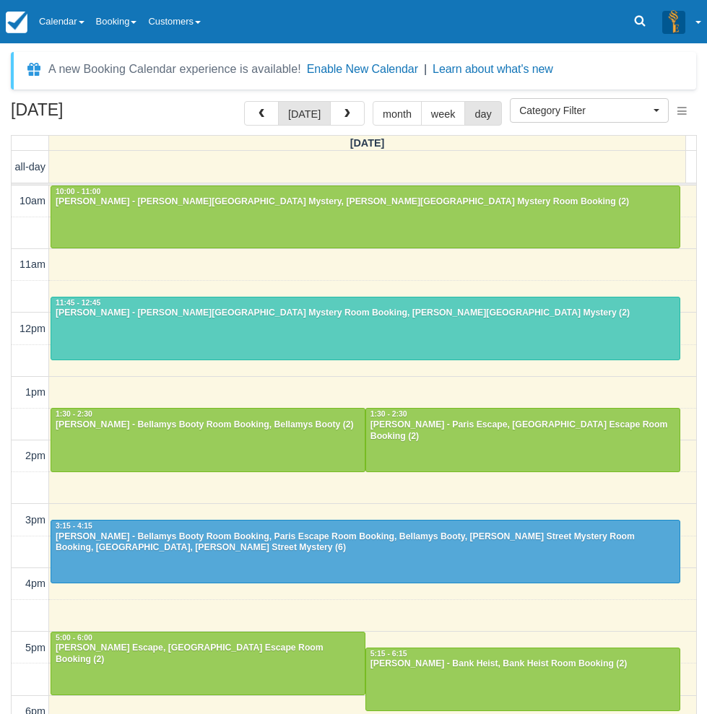
select select
click at [7, 546] on div "[DATE] [DATE] month week day [DATE] all-day 10am 11am 12pm 1pm 2pm 3pm 4pm 5pm …" at bounding box center [353, 429] width 707 height 656
click at [80, 16] on link "Calendar" at bounding box center [61, 21] width 57 height 43
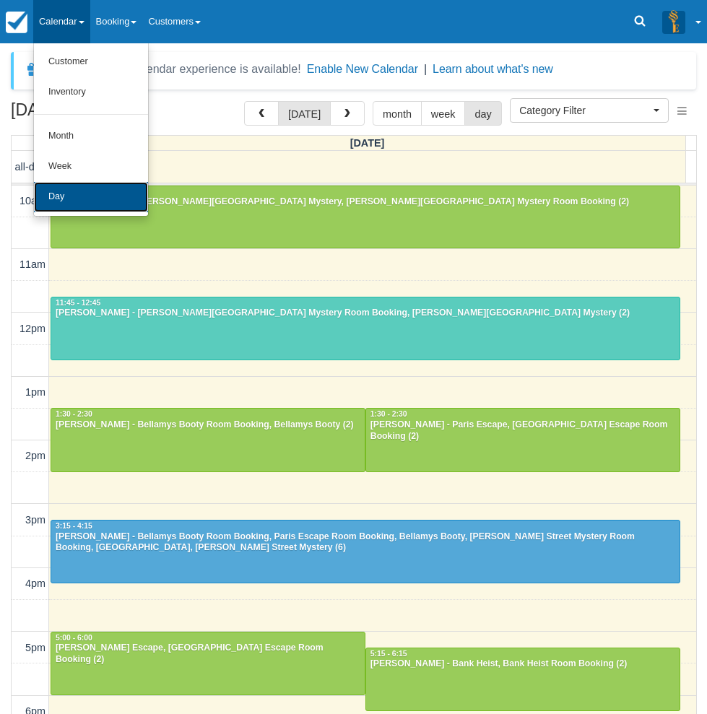
click at [90, 200] on link "Day" at bounding box center [91, 197] width 114 height 30
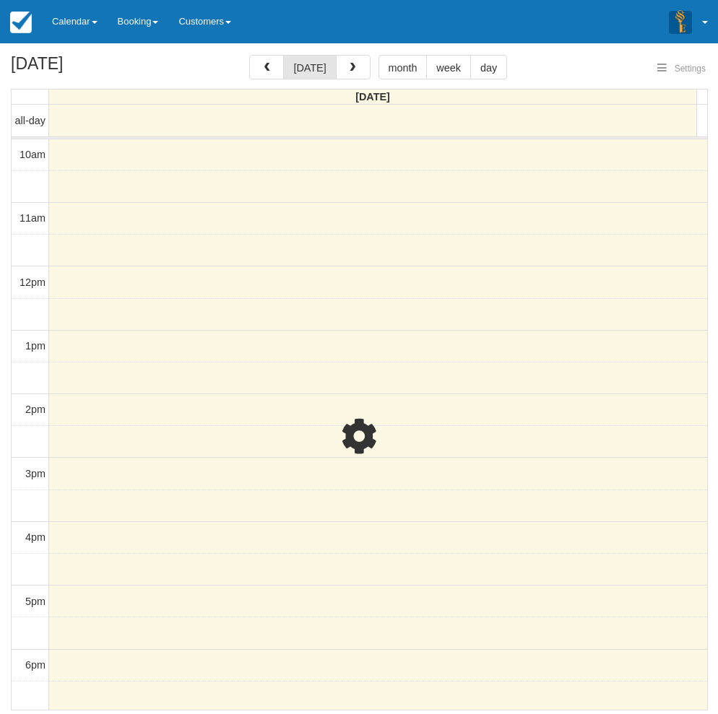
select select
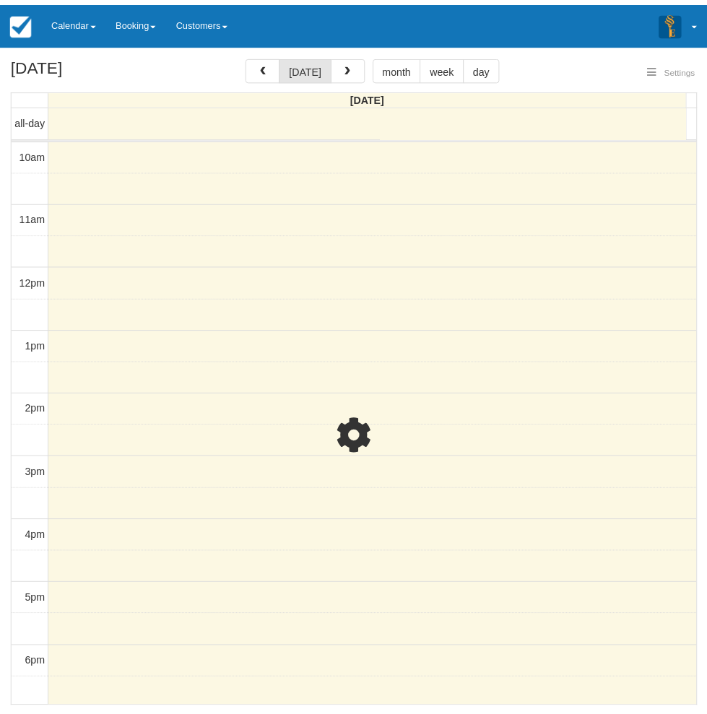
scroll to position [227, 0]
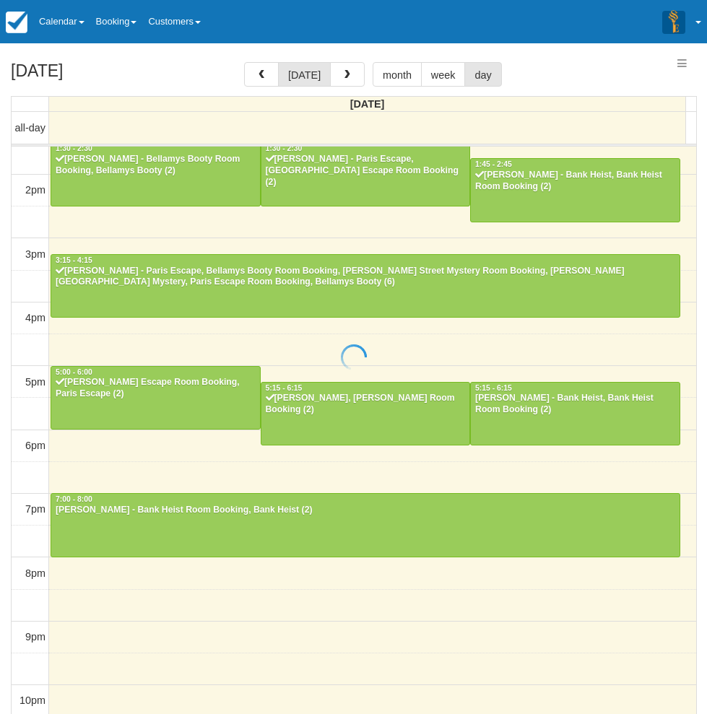
select select
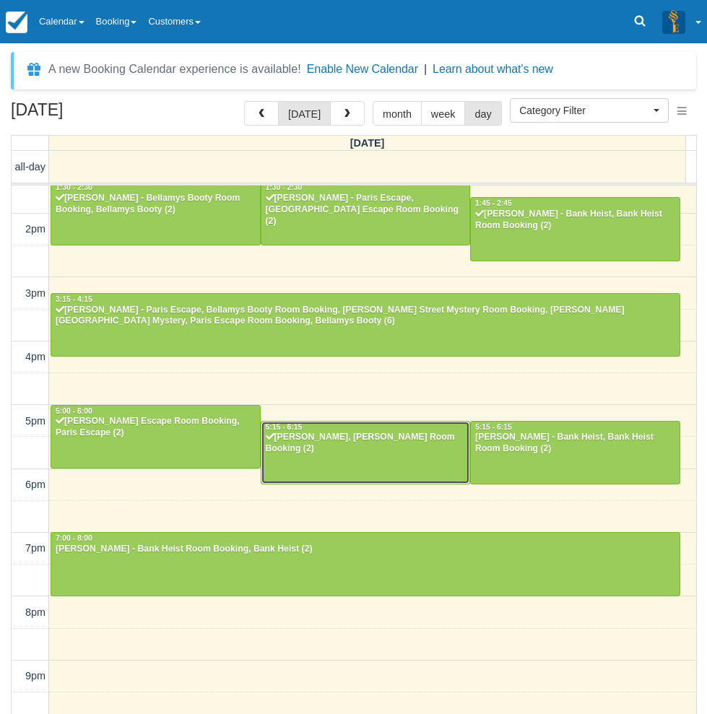
click at [408, 453] on div "Susana Cortes - Ransom, Ransom Room Booking (2)" at bounding box center [366, 443] width 202 height 23
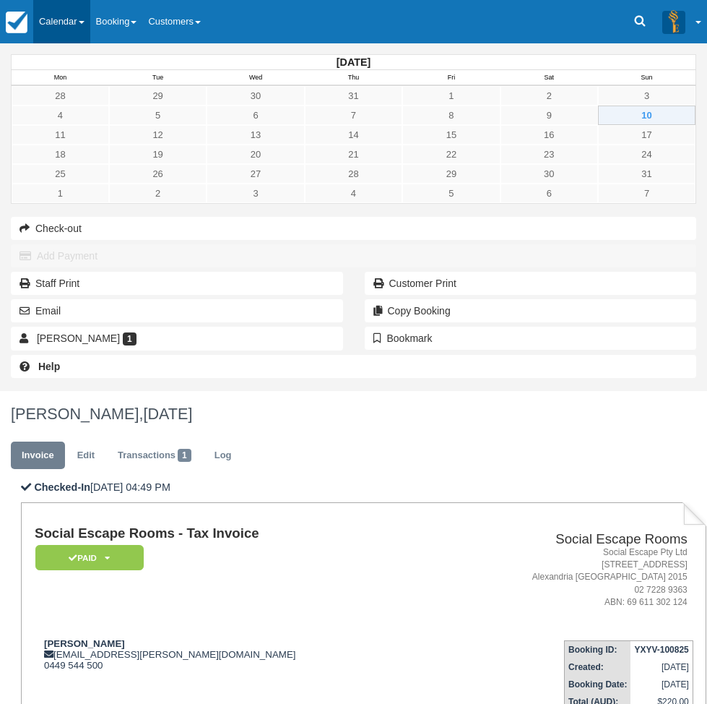
click at [79, 9] on link "Calendar" at bounding box center [61, 21] width 57 height 43
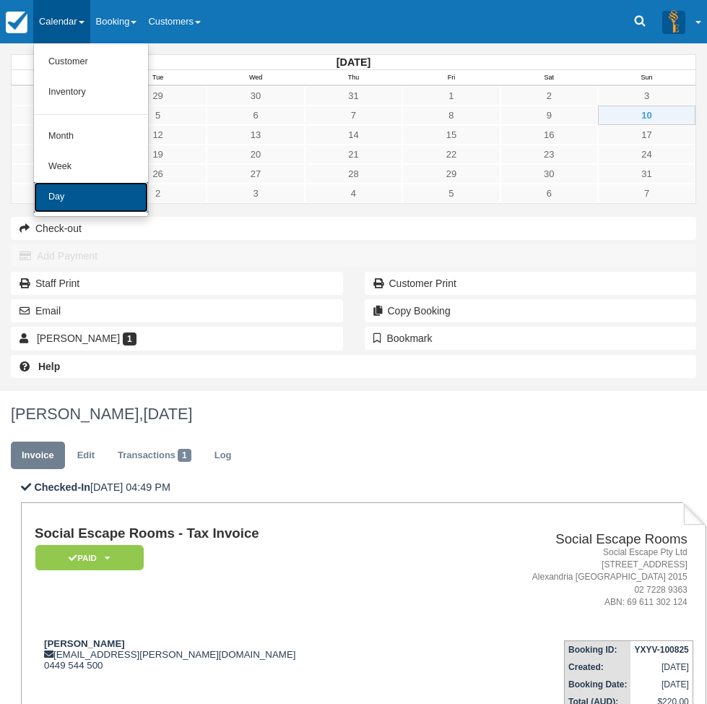
click at [79, 203] on link "Day" at bounding box center [91, 197] width 114 height 30
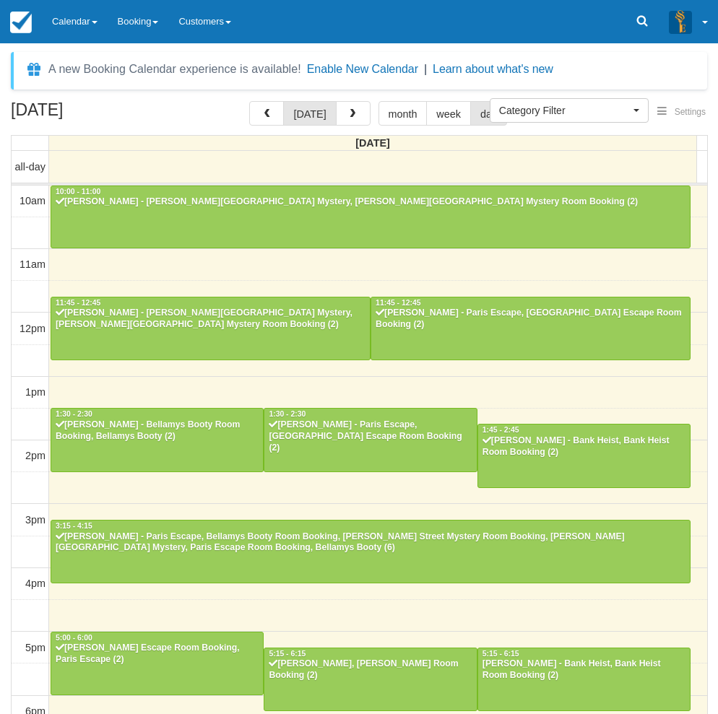
select select
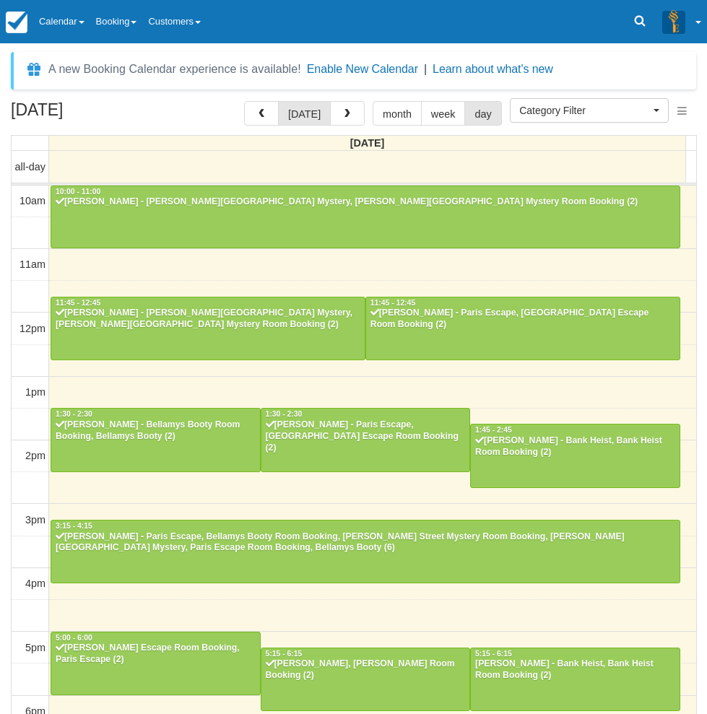
scroll to position [227, 0]
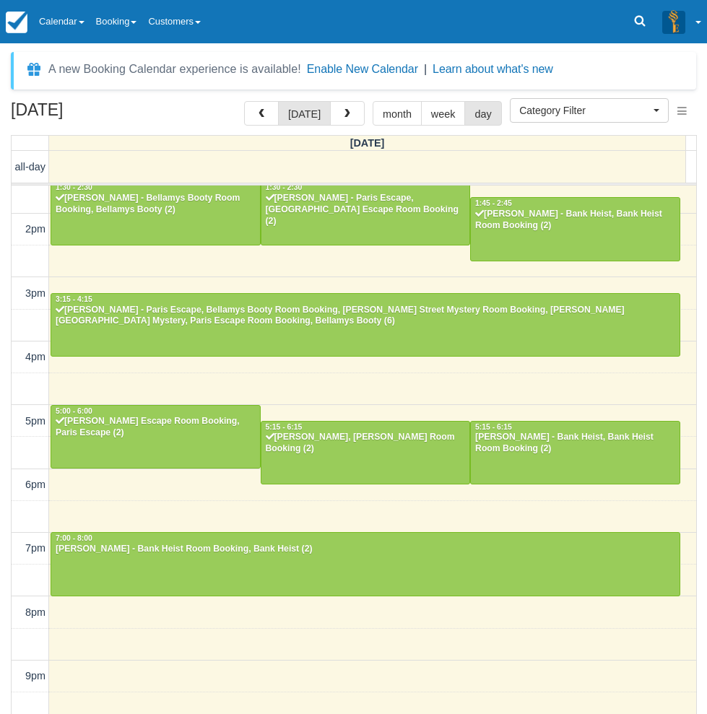
click at [4, 505] on div "August 10, 2025 today month week day Sunday all-day 10am 11am 12pm 1pm 2pm 3pm …" at bounding box center [353, 429] width 707 height 656
click at [67, 16] on link "Calendar" at bounding box center [61, 21] width 57 height 43
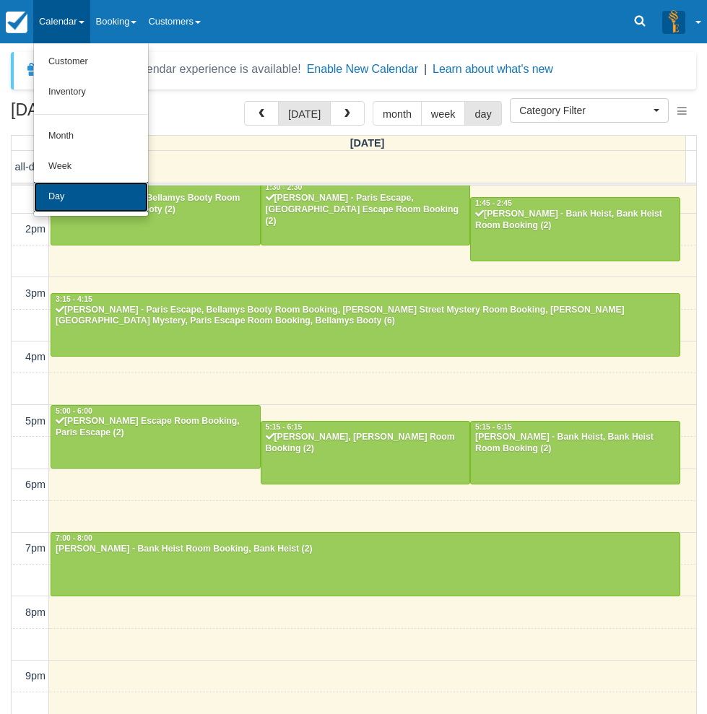
click at [78, 194] on link "Day" at bounding box center [91, 197] width 114 height 30
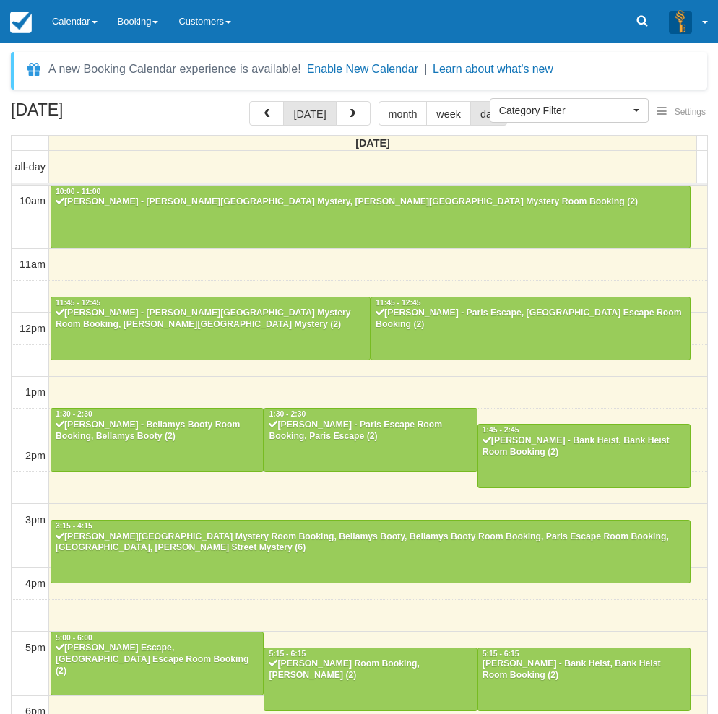
select select
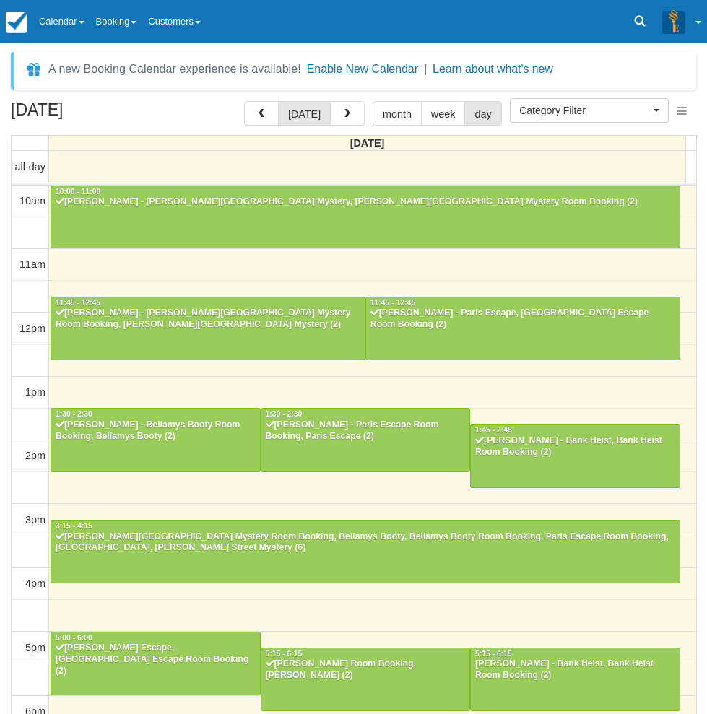
scroll to position [227, 0]
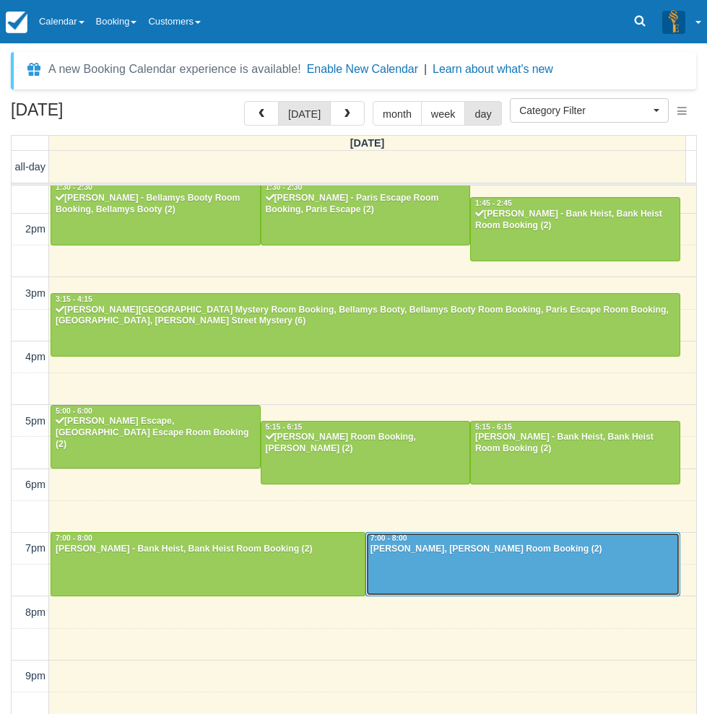
click at [483, 586] on div at bounding box center [523, 564] width 314 height 62
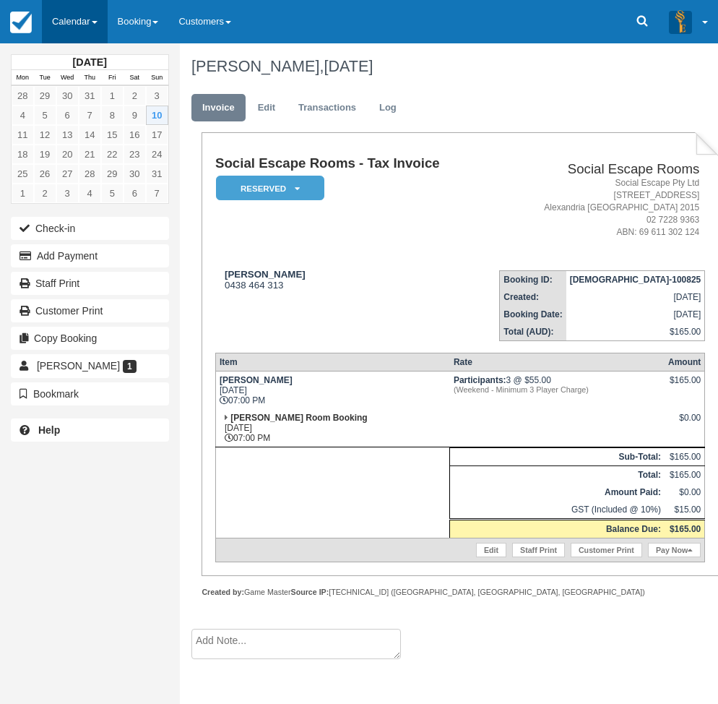
click at [92, 17] on link "Calendar" at bounding box center [75, 21] width 66 height 43
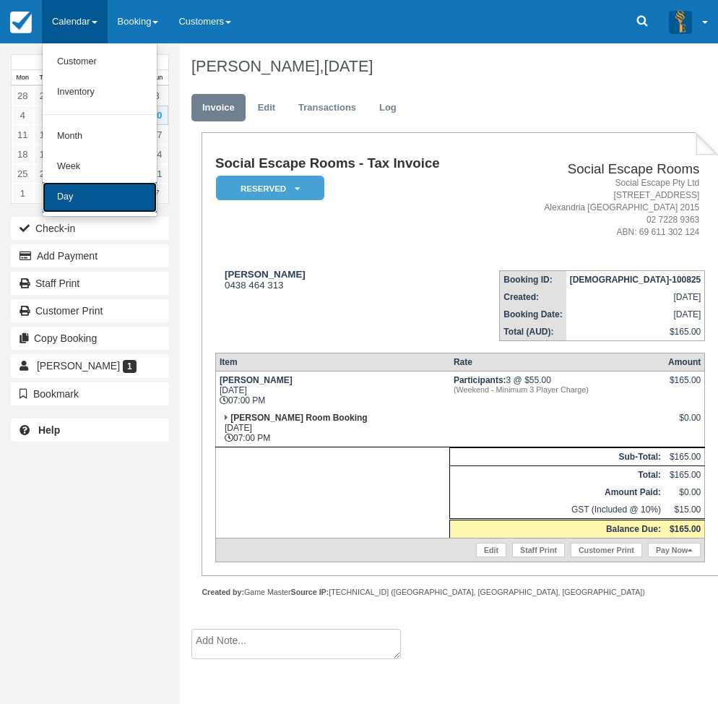
click at [74, 192] on link "Day" at bounding box center [100, 197] width 114 height 30
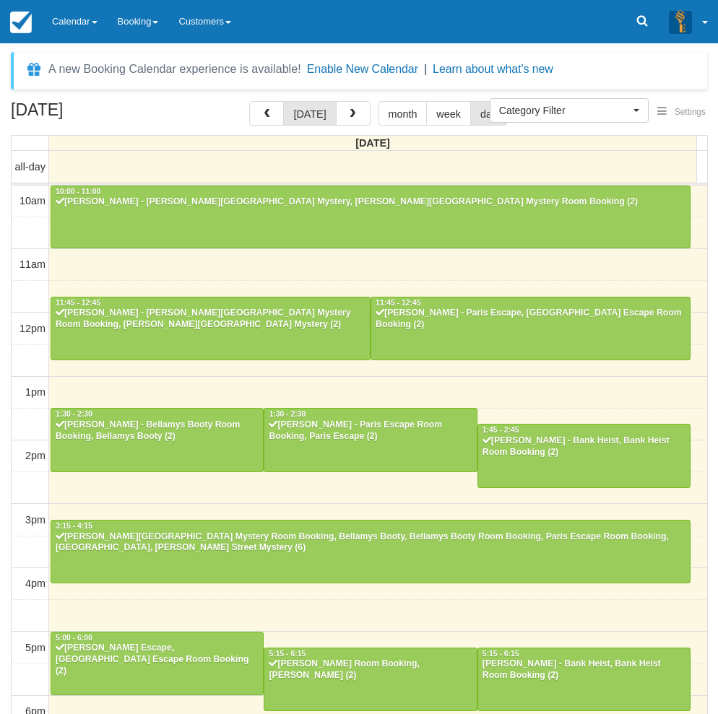
select select
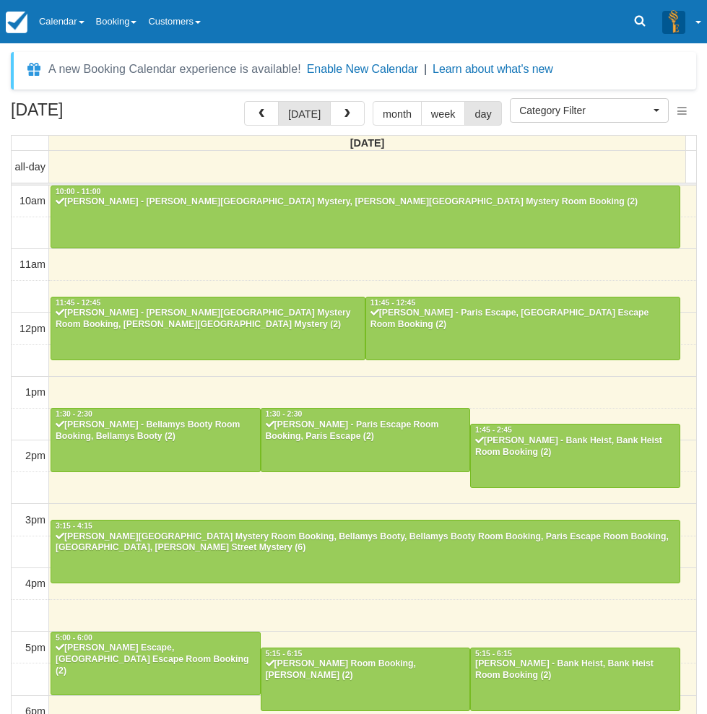
scroll to position [227, 0]
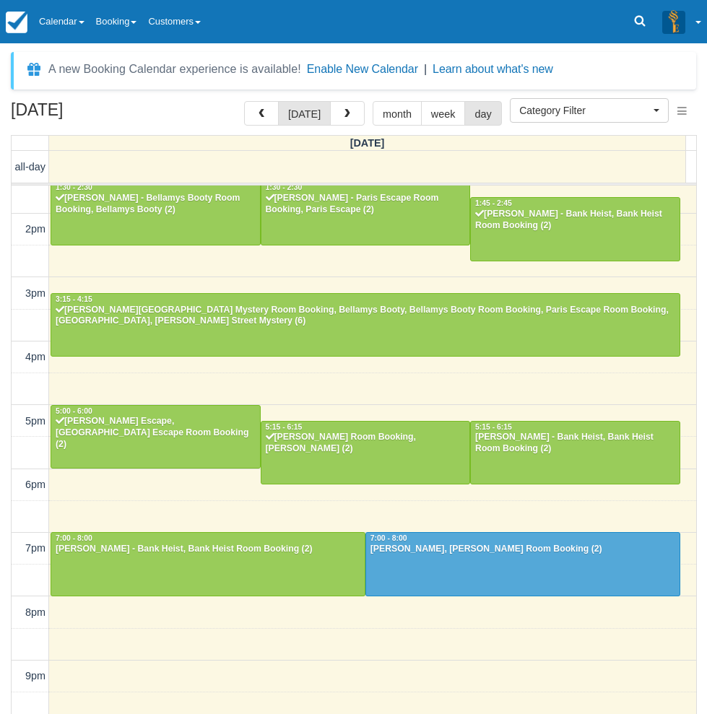
click at [2, 549] on div "[DATE] [DATE] month week day [DATE] all-day 10am 11am 12pm 1pm 2pm 3pm 4pm 5pm …" at bounding box center [353, 429] width 707 height 656
click at [5, 524] on div "[DATE] [DATE] month week day [DATE] all-day 10am 11am 12pm 1pm 2pm 3pm 4pm 5pm …" at bounding box center [353, 429] width 707 height 656
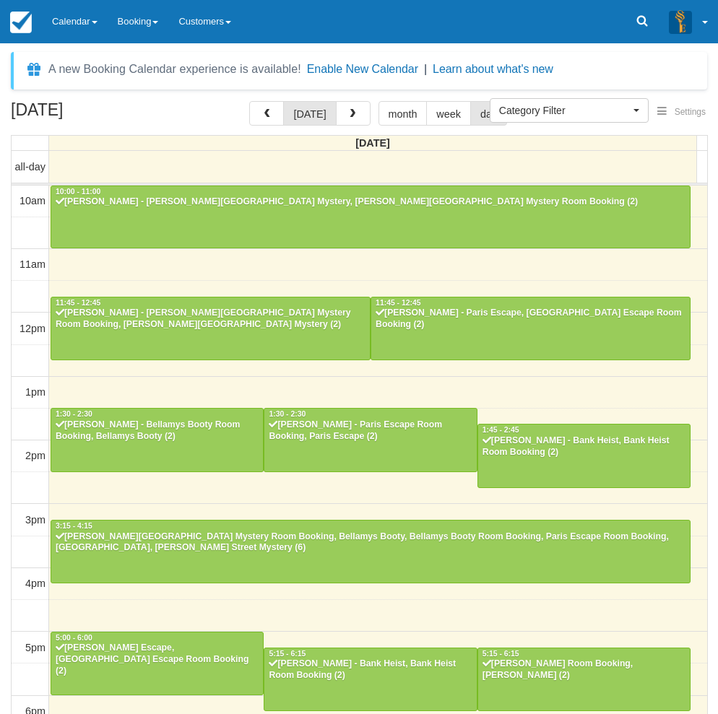
select select
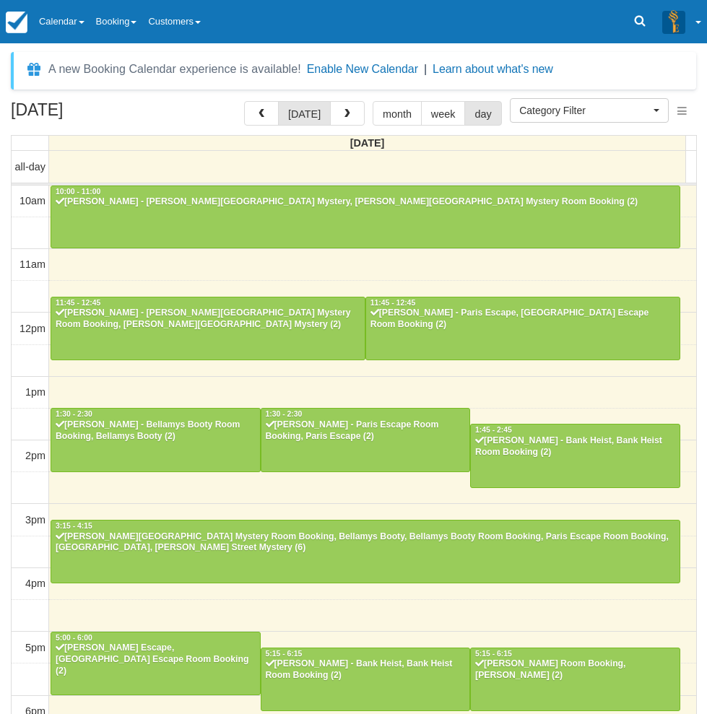
click at [73, 25] on link "Calendar" at bounding box center [61, 21] width 57 height 43
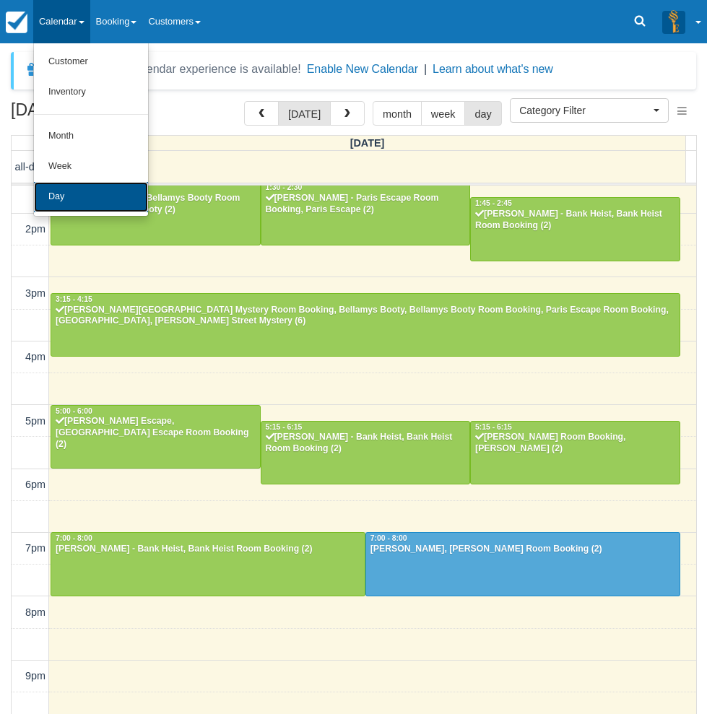
click at [95, 199] on link "Day" at bounding box center [91, 197] width 114 height 30
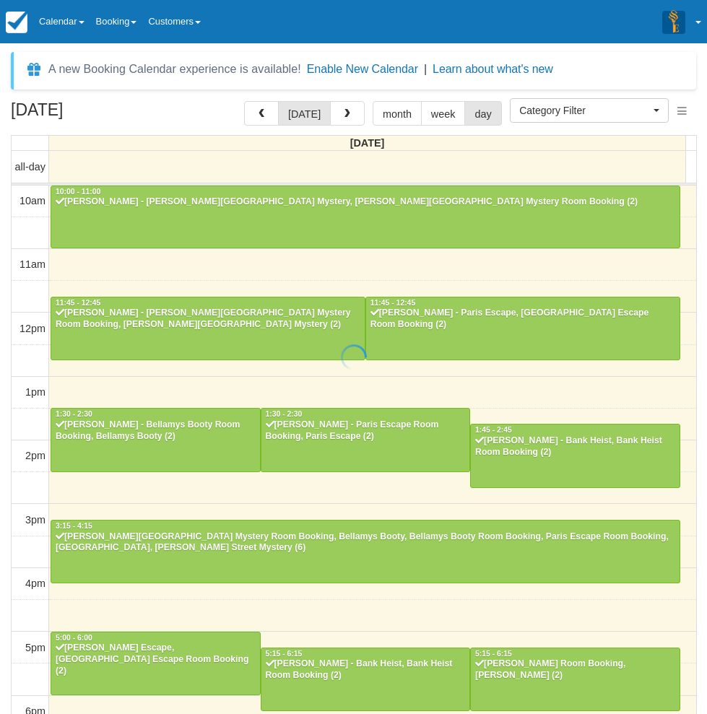
select select
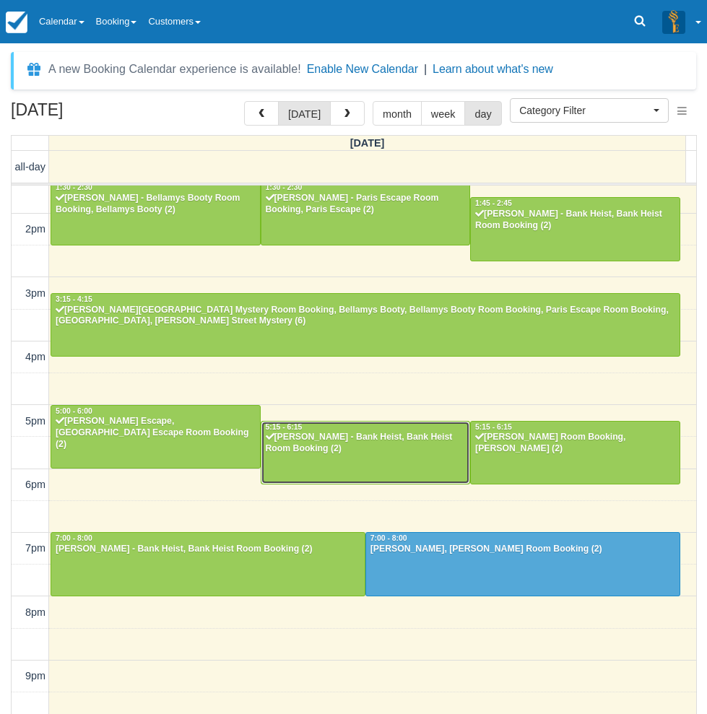
click at [336, 446] on div "[PERSON_NAME] - Bank Heist, Bank Heist Room Booking (2)" at bounding box center [366, 443] width 202 height 23
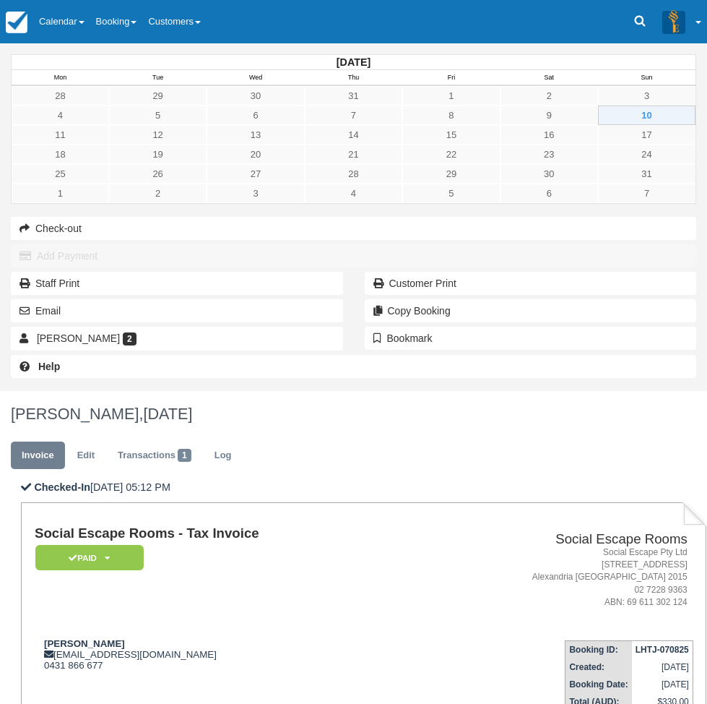
click at [5, 391] on div "[DATE] Mon Tue Wed Thu Fri Sat Sun 28 29 30 31 1 2 3 4 5 6 7 8 9 10 11 12 13 14…" at bounding box center [353, 216] width 707 height 347
click at [53, 27] on link "Calendar" at bounding box center [61, 21] width 57 height 43
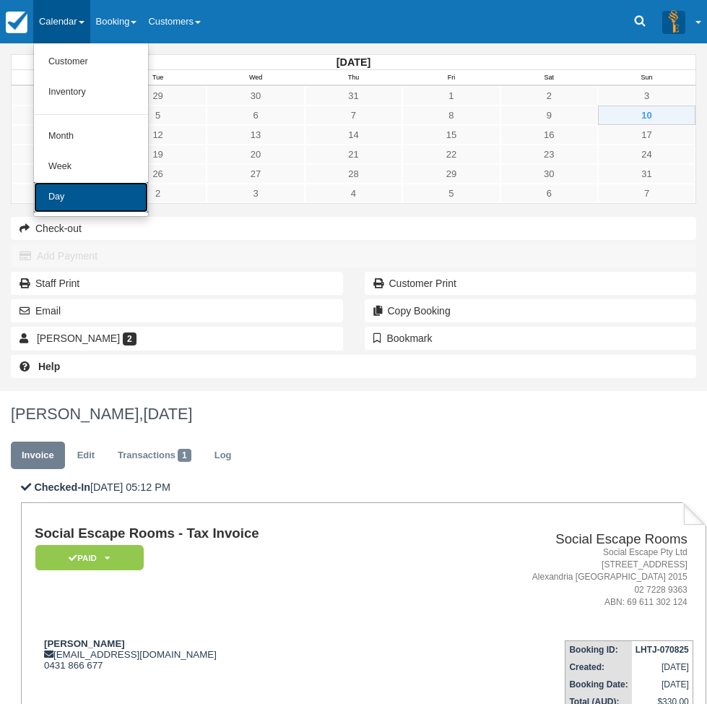
click at [86, 192] on link "Day" at bounding box center [91, 197] width 114 height 30
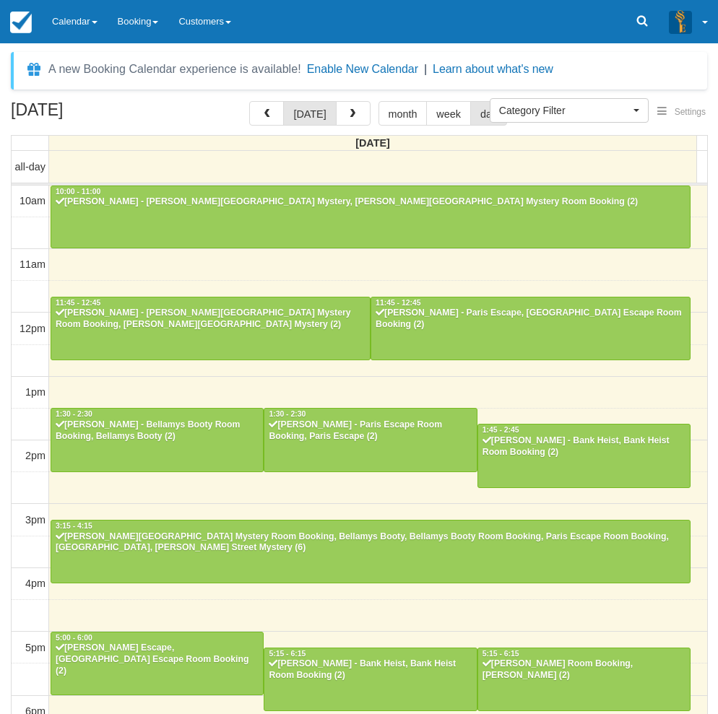
select select
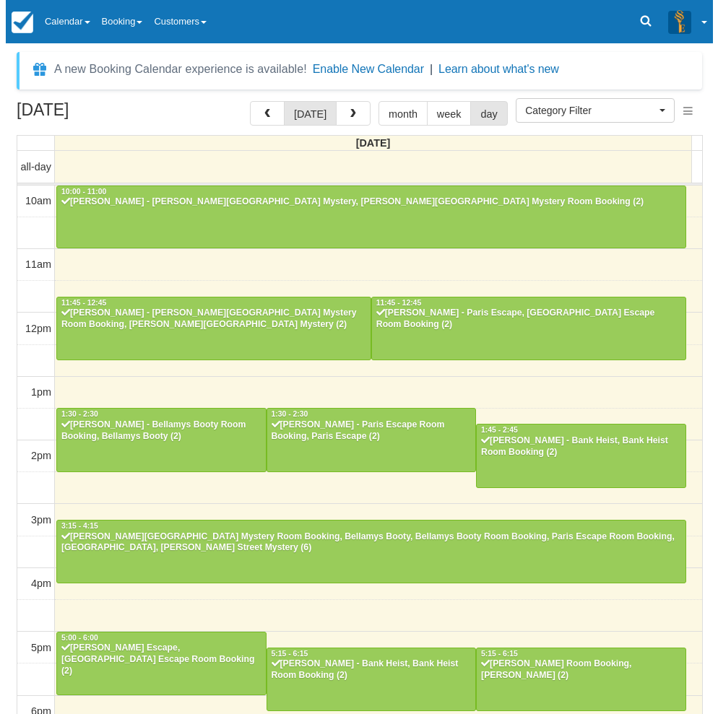
scroll to position [227, 0]
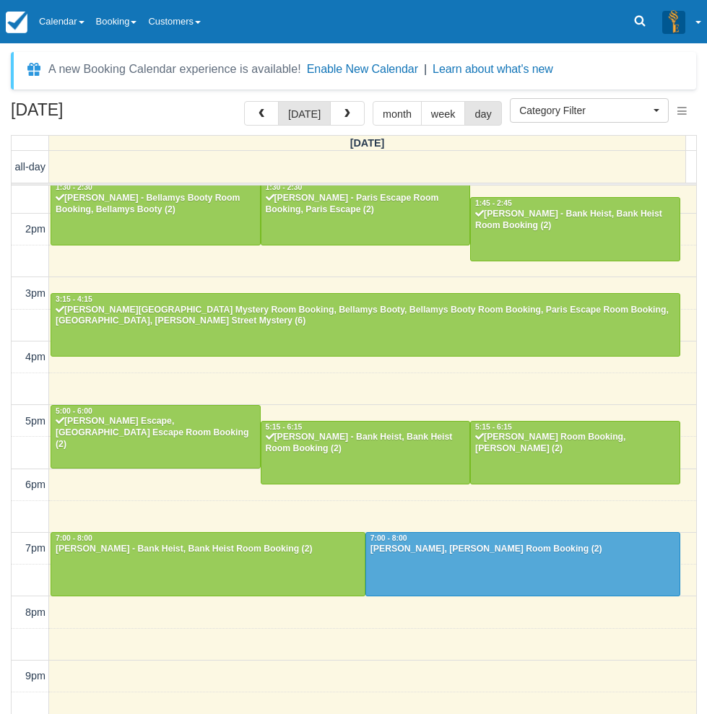
click at [0, 494] on div "[DATE] [DATE] month week day [DATE] all-day 10am 11am 12pm 1pm 2pm 3pm 4pm 5pm …" at bounding box center [353, 429] width 707 height 656
click at [3, 521] on div "[DATE] [DATE] month week day [DATE] all-day 10am 11am 12pm 1pm 2pm 3pm 4pm 5pm …" at bounding box center [353, 429] width 707 height 656
click at [4, 280] on div "[DATE] [DATE] month week day [DATE] all-day 10am 11am 12pm 1pm 2pm 3pm 4pm 5pm …" at bounding box center [353, 429] width 707 height 656
click at [353, 117] on button "button" at bounding box center [347, 113] width 35 height 25
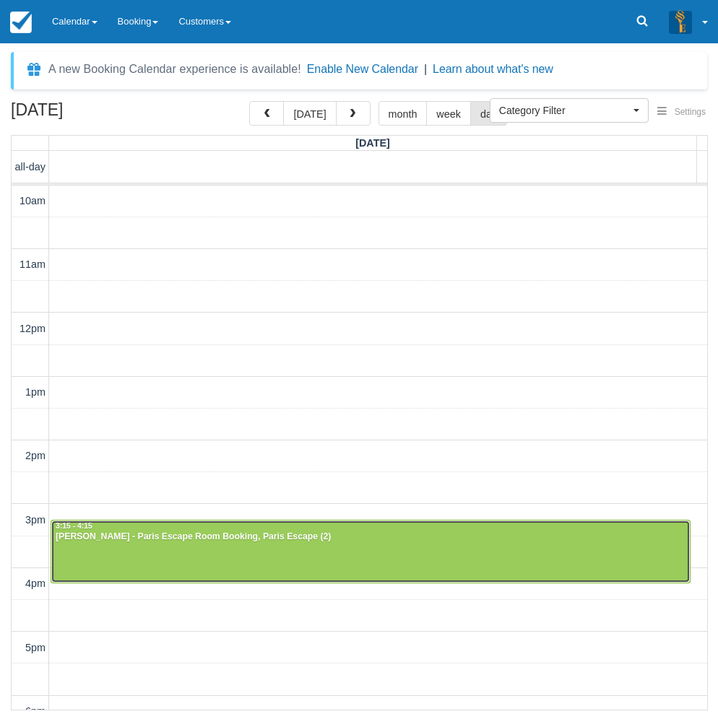
click at [241, 553] on div at bounding box center [370, 552] width 639 height 62
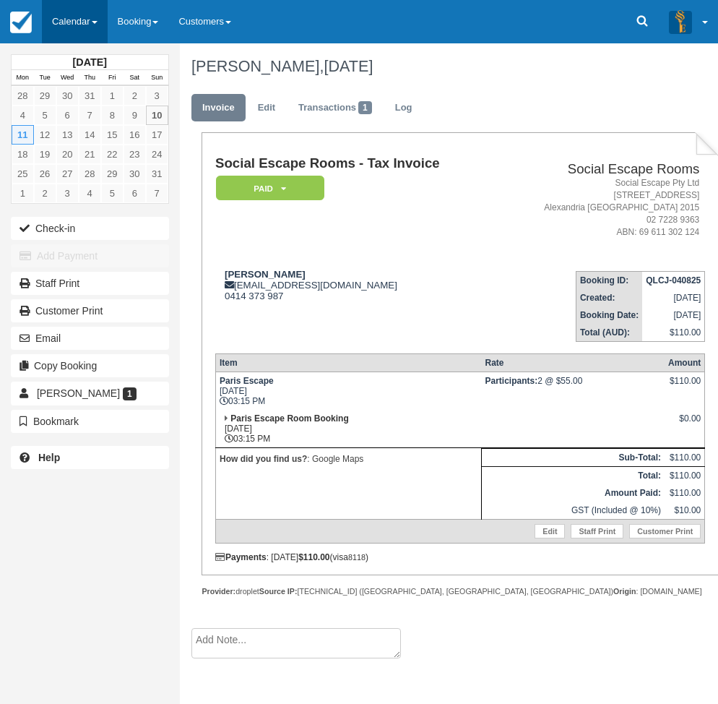
click at [74, 25] on link "Calendar" at bounding box center [75, 21] width 66 height 43
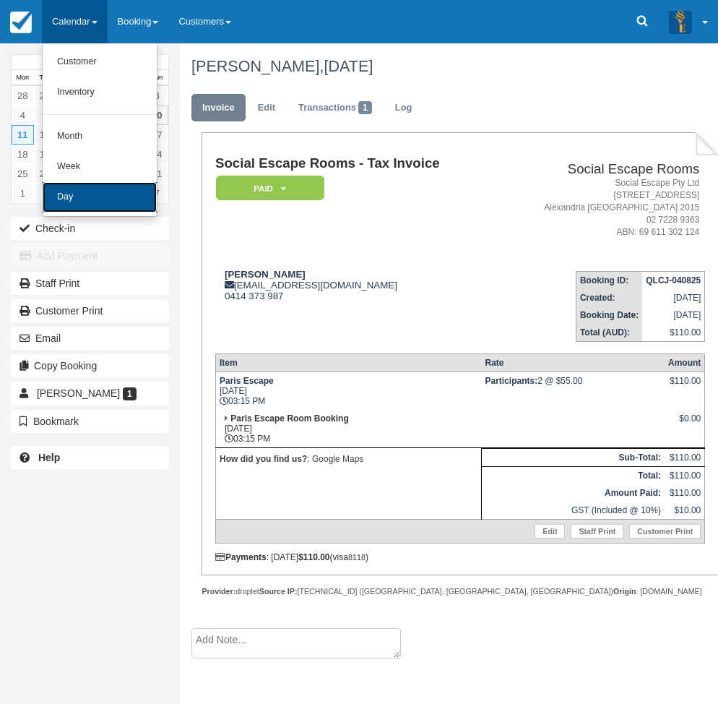
click at [101, 188] on link "Day" at bounding box center [100, 197] width 114 height 30
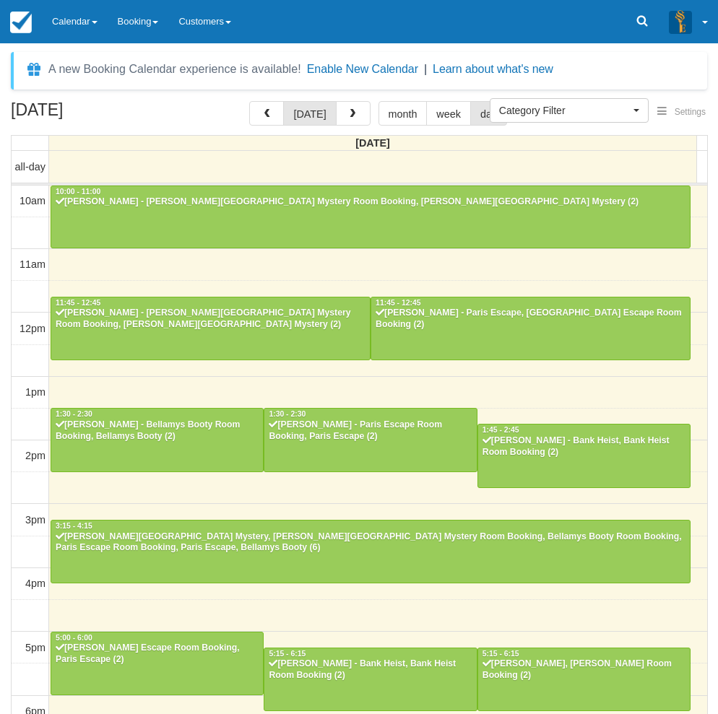
select select
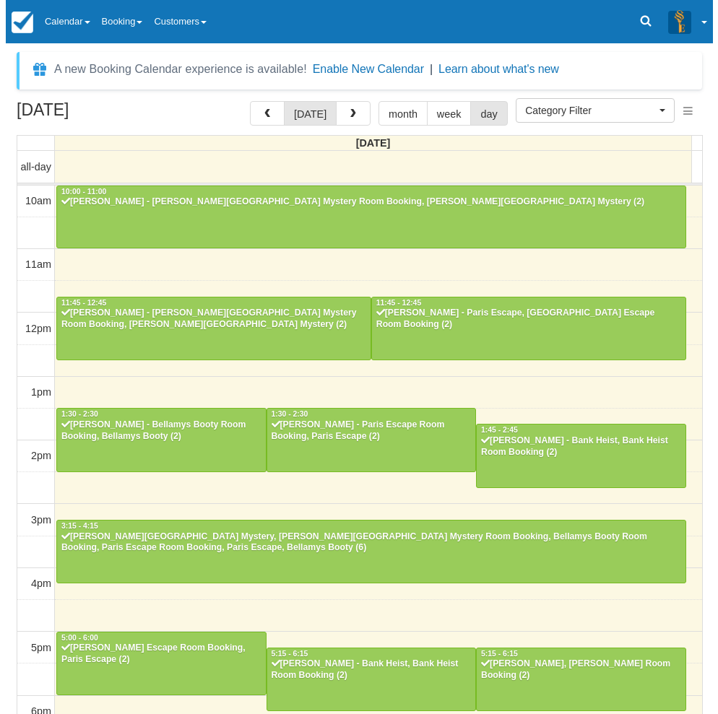
scroll to position [227, 0]
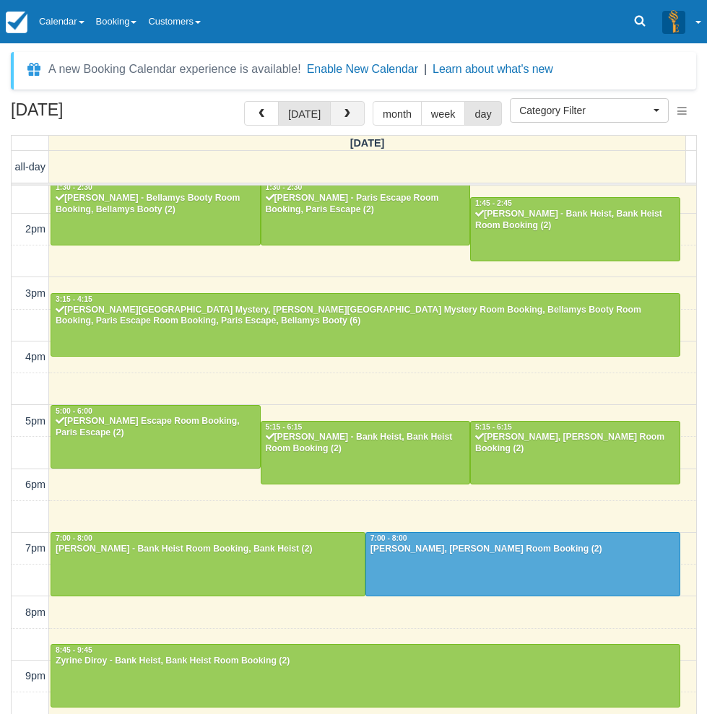
click at [342, 112] on span "button" at bounding box center [347, 114] width 10 height 10
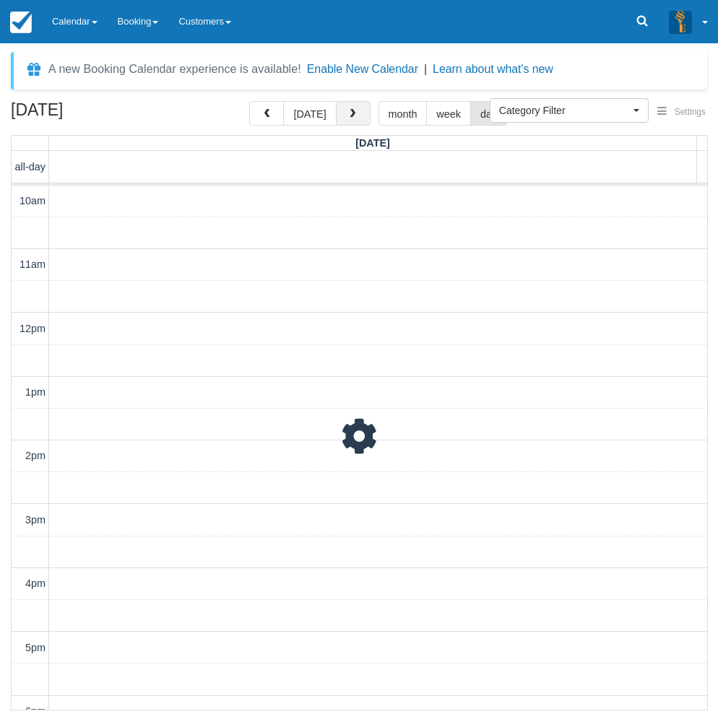
scroll to position [273, 0]
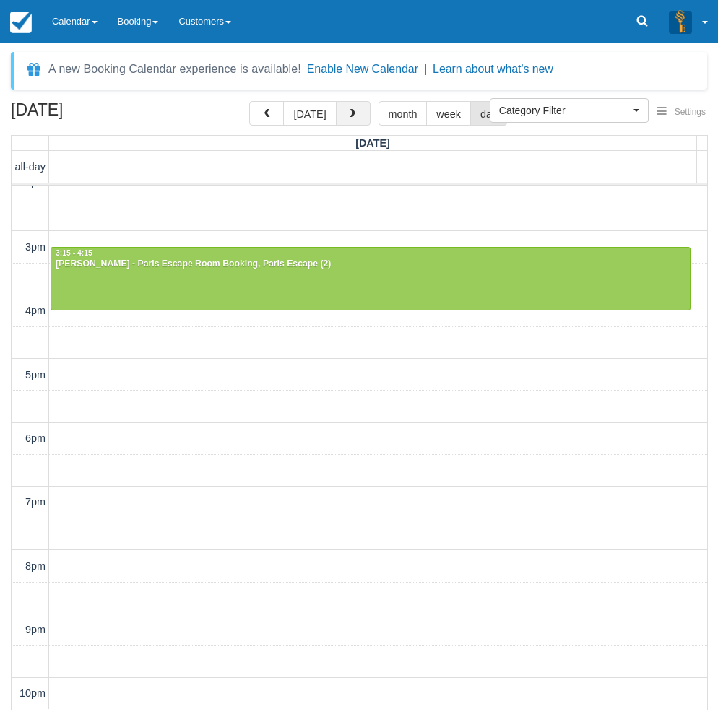
click at [340, 112] on button "button" at bounding box center [353, 113] width 35 height 25
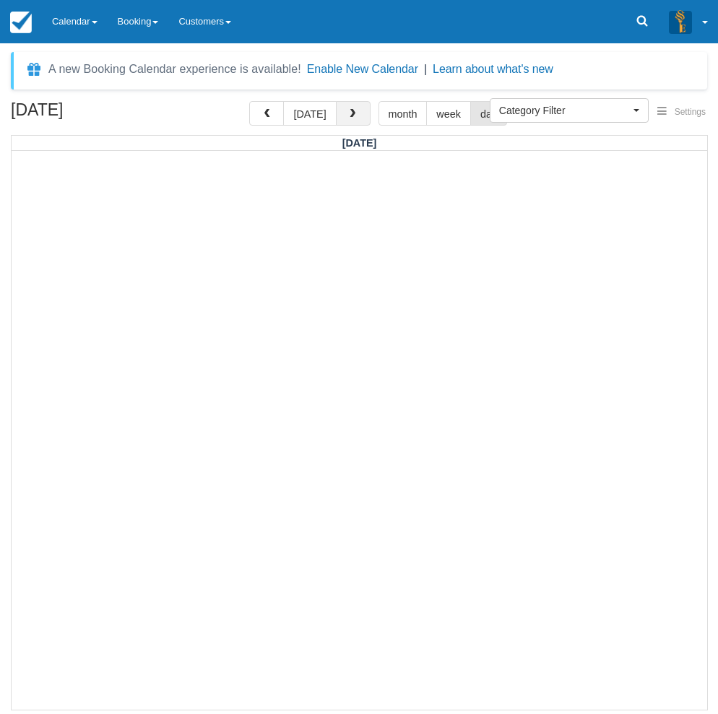
click at [347, 115] on span "button" at bounding box center [352, 114] width 10 height 10
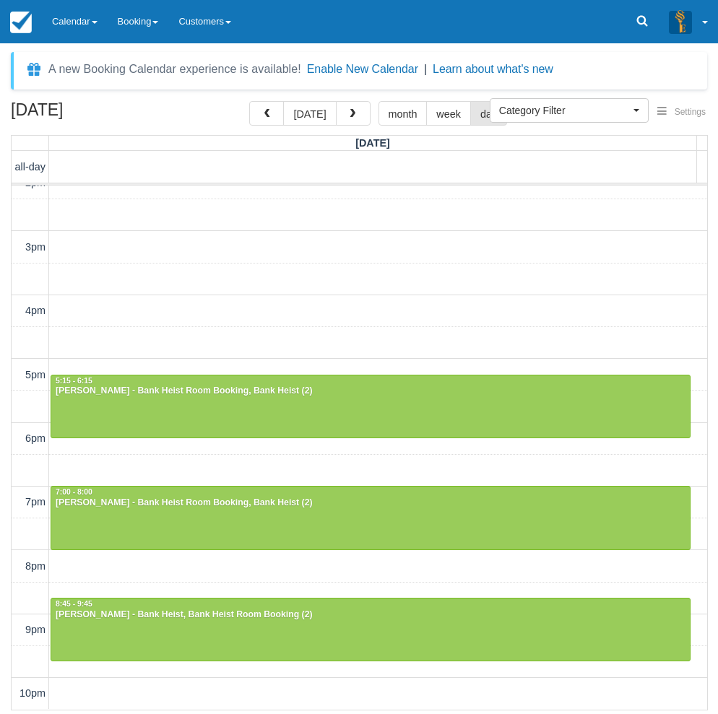
scroll to position [272, 0]
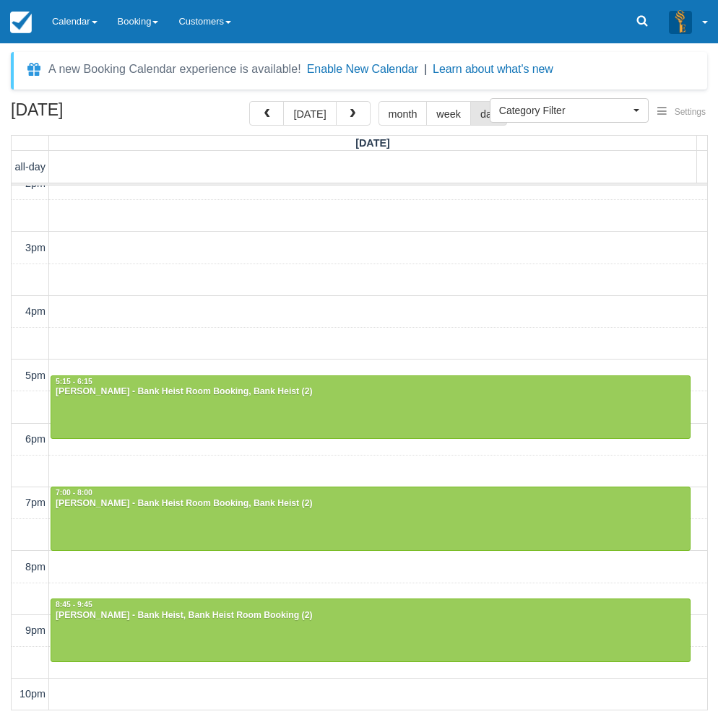
click at [360, 96] on div "A new Booking Calendar experience is available! Enable New Calendar | Learn abo…" at bounding box center [359, 383] width 696 height 662
click at [347, 119] on span "button" at bounding box center [352, 114] width 10 height 10
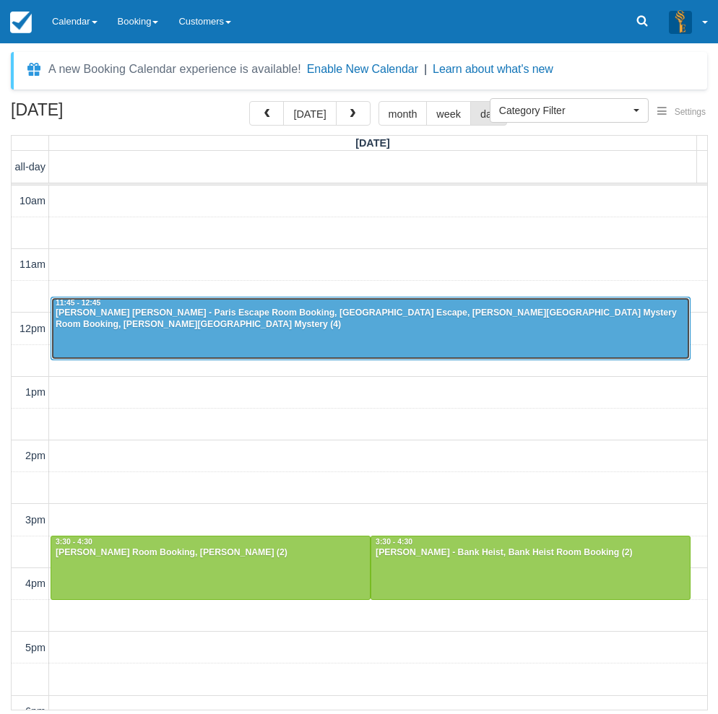
click at [473, 329] on div at bounding box center [370, 329] width 639 height 62
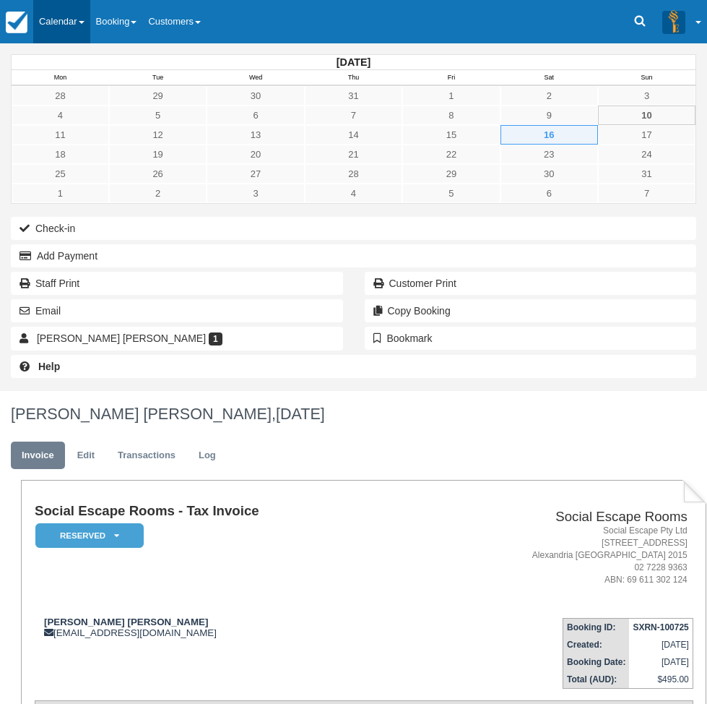
click at [56, 19] on link "Calendar" at bounding box center [61, 21] width 57 height 43
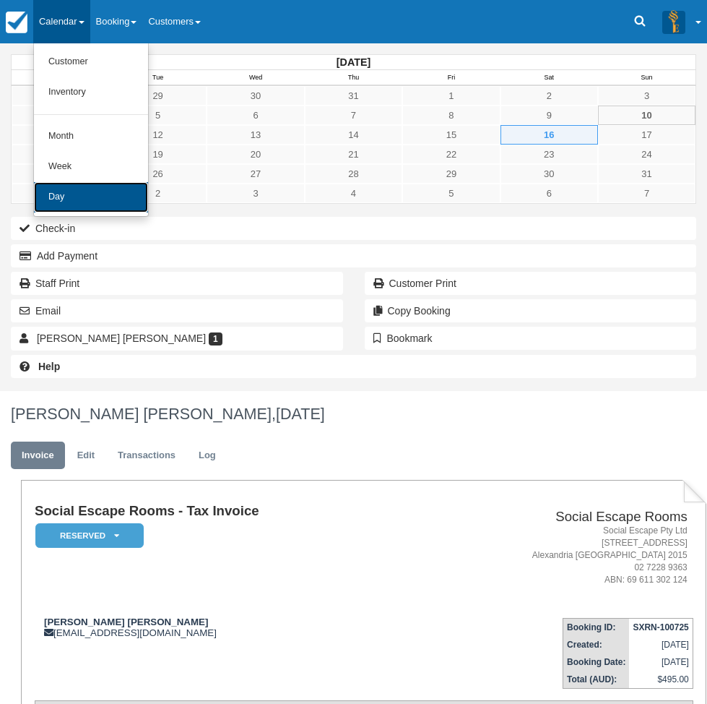
click at [88, 196] on link "Day" at bounding box center [91, 197] width 114 height 30
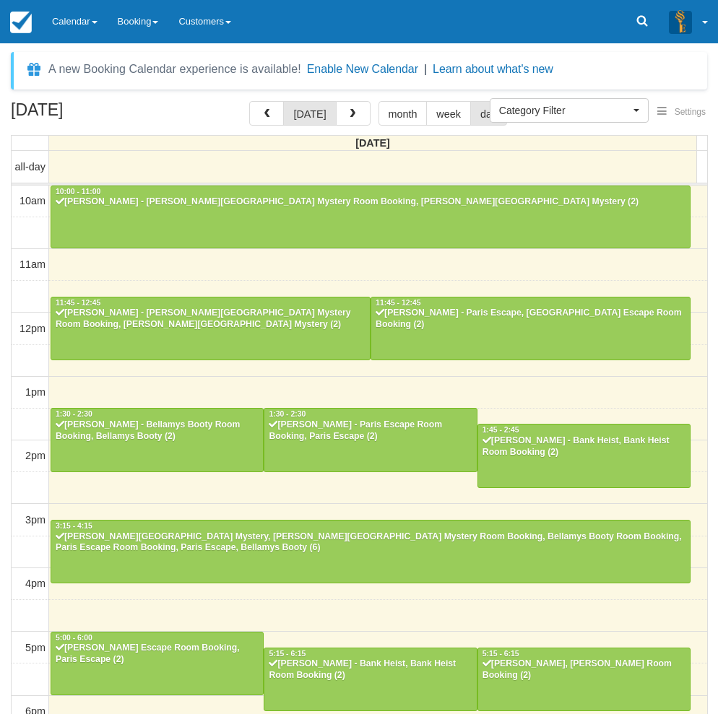
select select
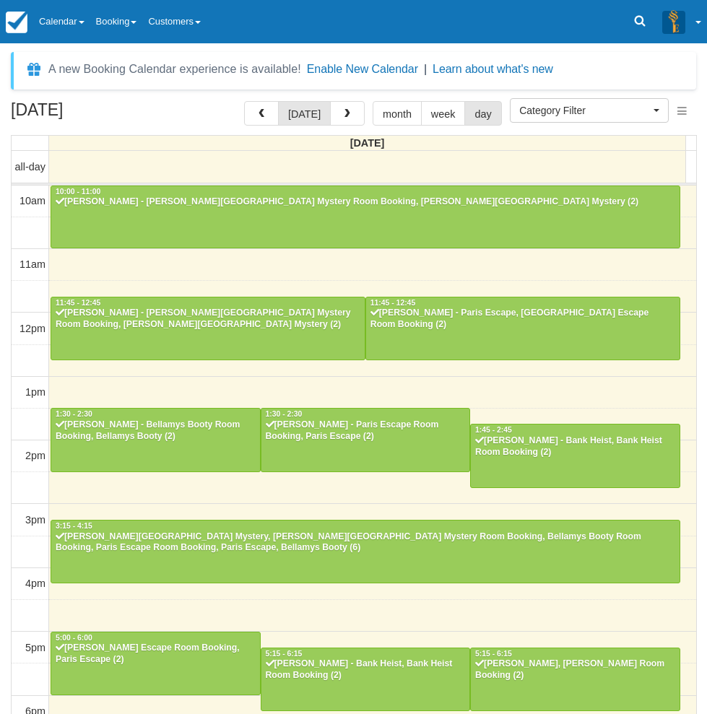
scroll to position [227, 0]
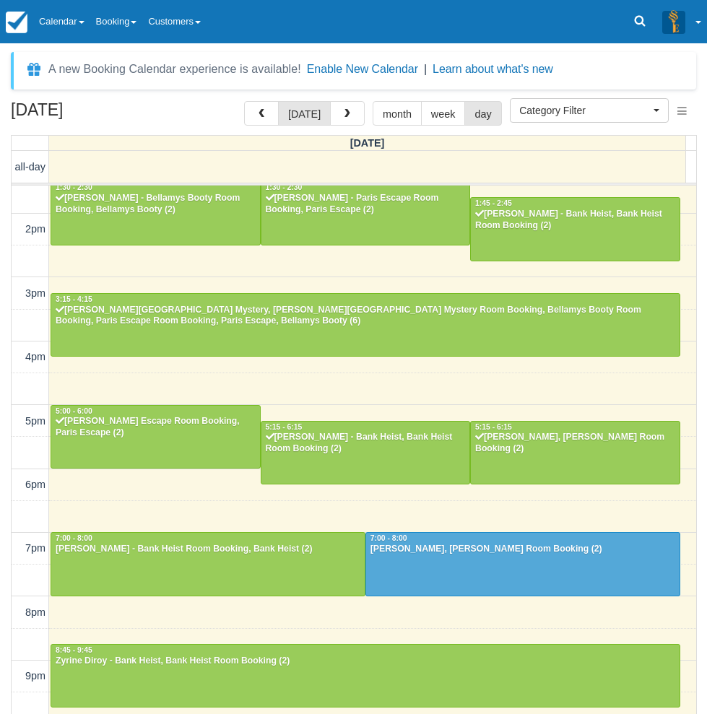
click at [224, 618] on div "10am 11am 12pm 1pm 2pm 3pm 4pm 5pm 6pm 7pm 8pm 9pm 10pm 10:00 - 11:00 [PERSON_N…" at bounding box center [354, 358] width 685 height 798
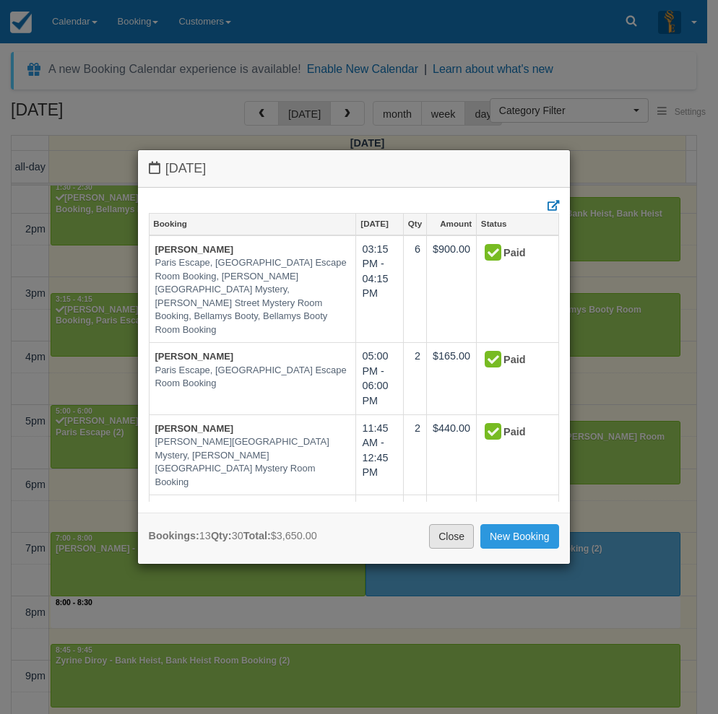
click at [455, 534] on link "Close" at bounding box center [451, 536] width 45 height 25
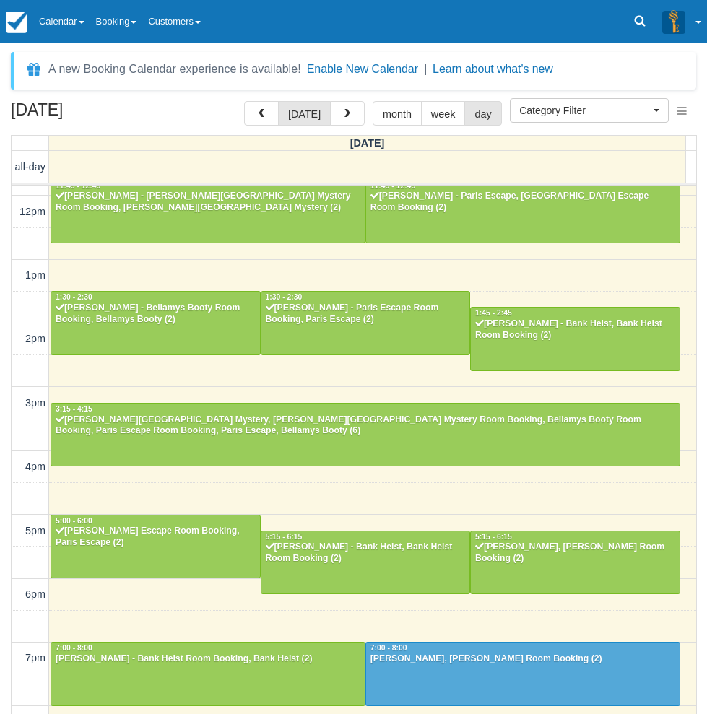
scroll to position [226, 0]
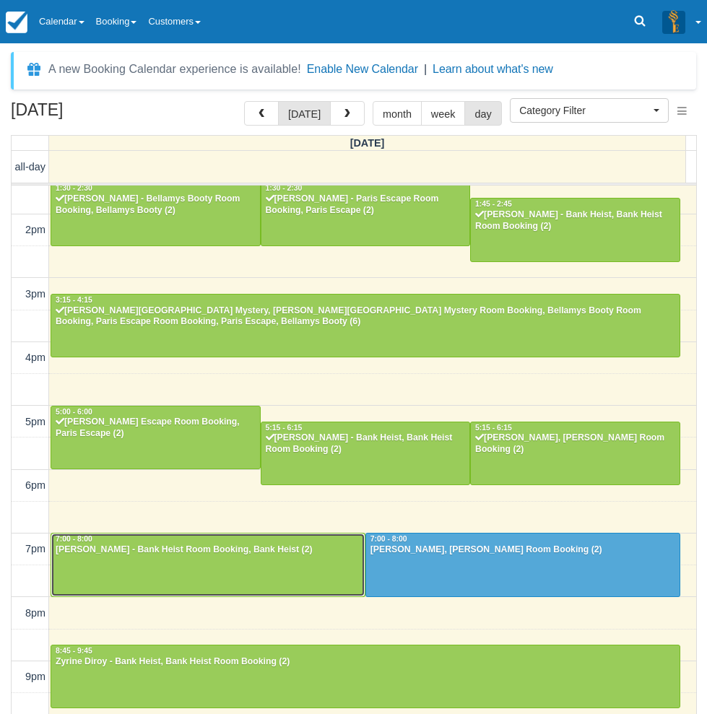
click at [74, 539] on span "7:00 - 8:00" at bounding box center [74, 539] width 37 height 8
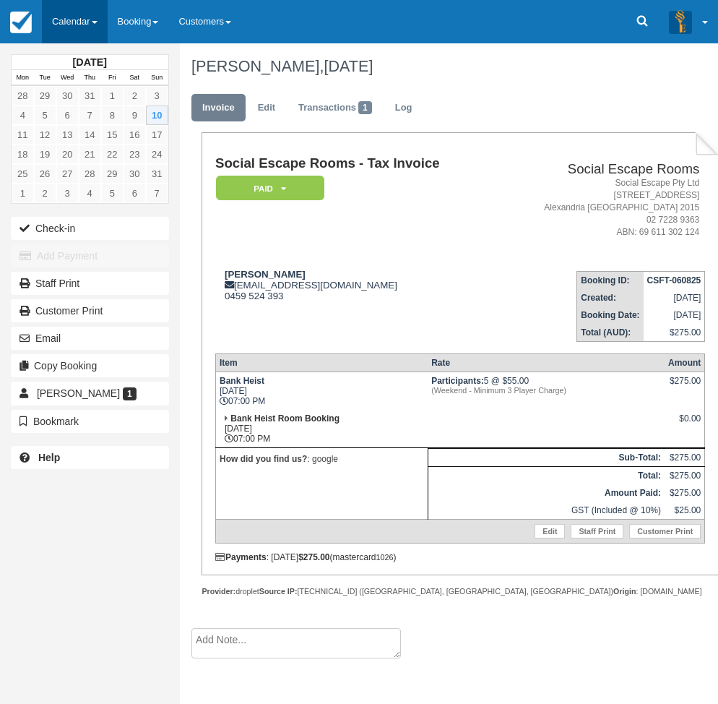
click at [85, 25] on link "Calendar" at bounding box center [75, 21] width 66 height 43
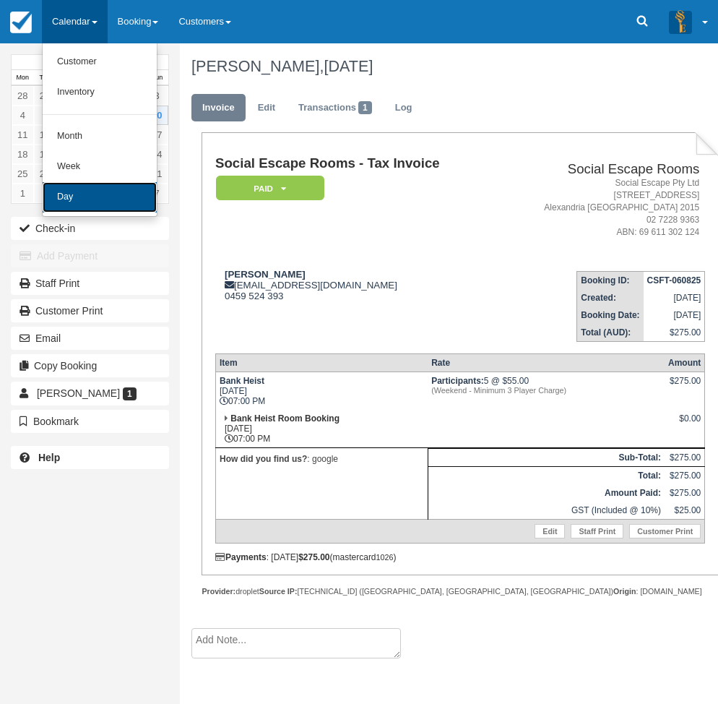
click at [72, 204] on link "Day" at bounding box center [100, 197] width 114 height 30
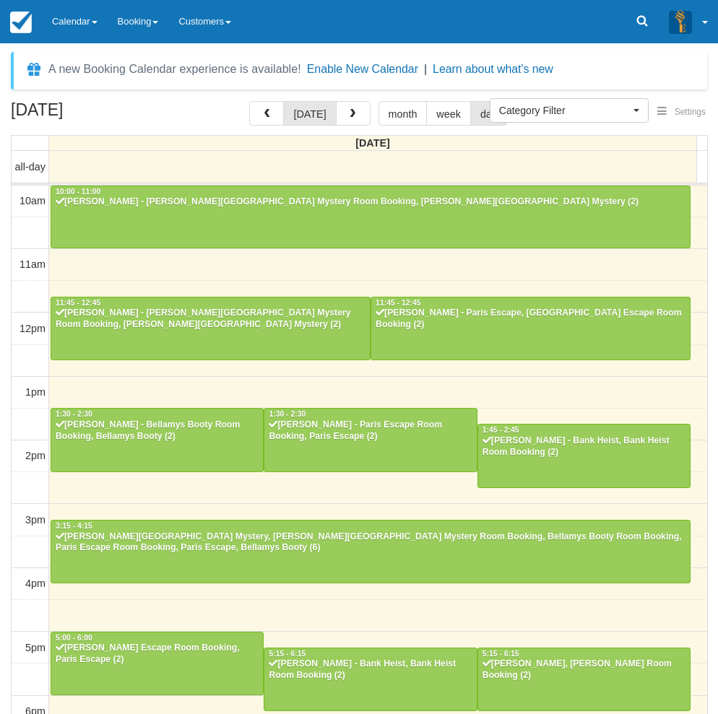
select select
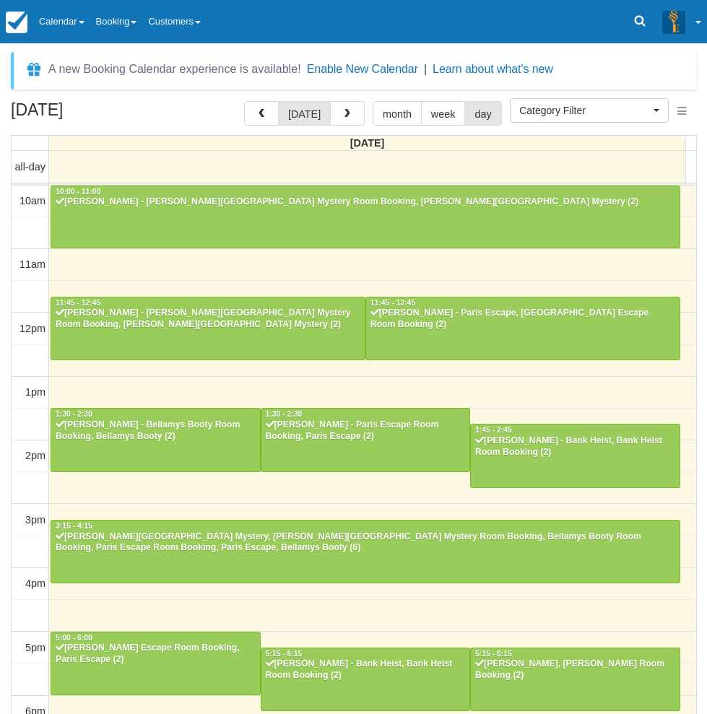
scroll to position [227, 0]
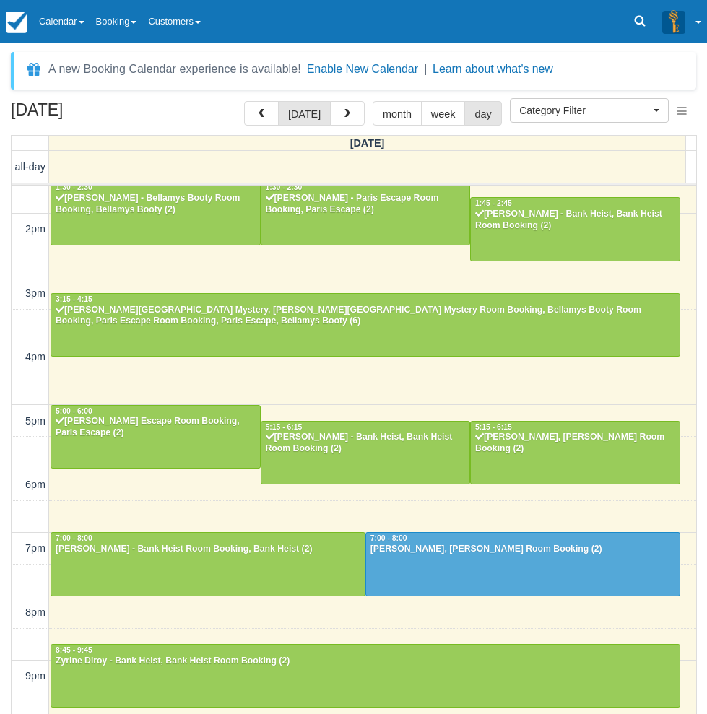
click at [8, 542] on div "August 10, 2025 today month week day Sunday all-day 10am 11am 12pm 1pm 2pm 3pm …" at bounding box center [353, 429] width 707 height 656
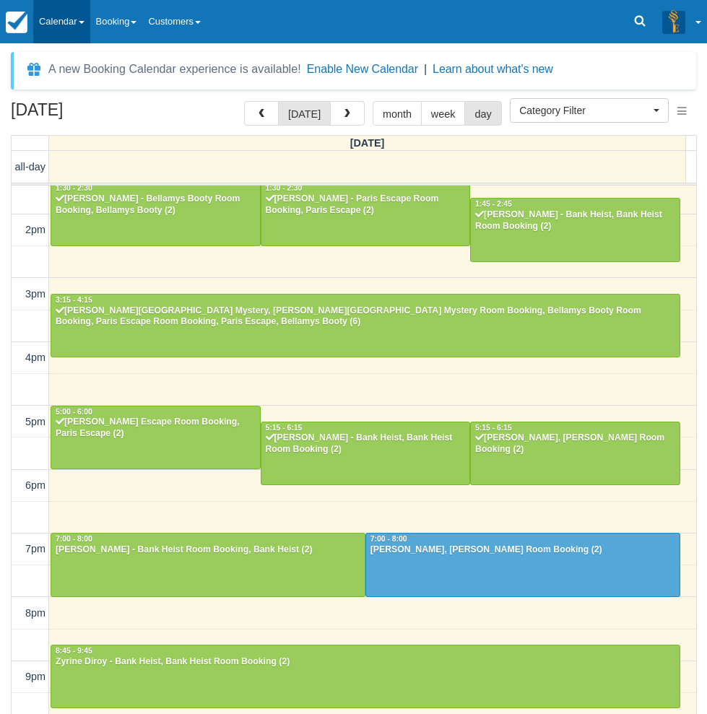
click at [64, 18] on link "Calendar" at bounding box center [61, 21] width 57 height 43
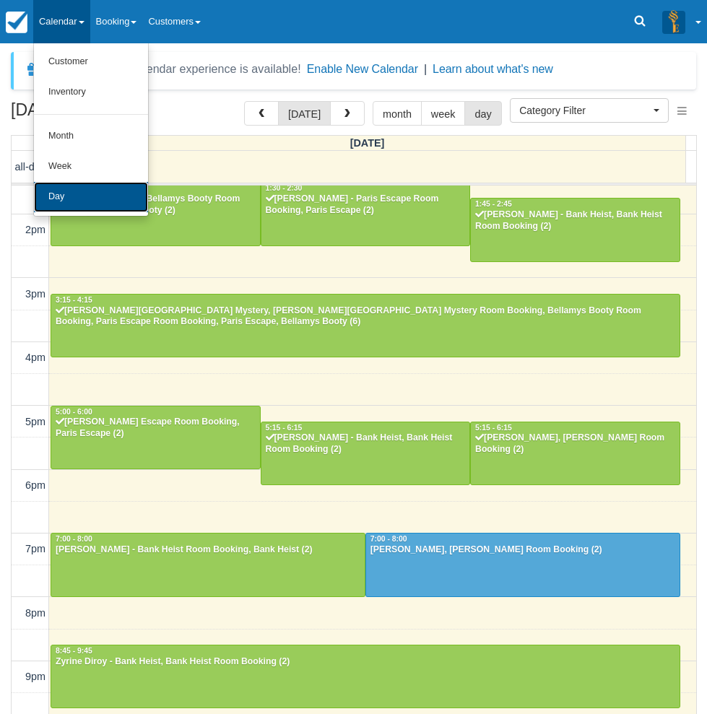
click at [97, 202] on link "Day" at bounding box center [91, 197] width 114 height 30
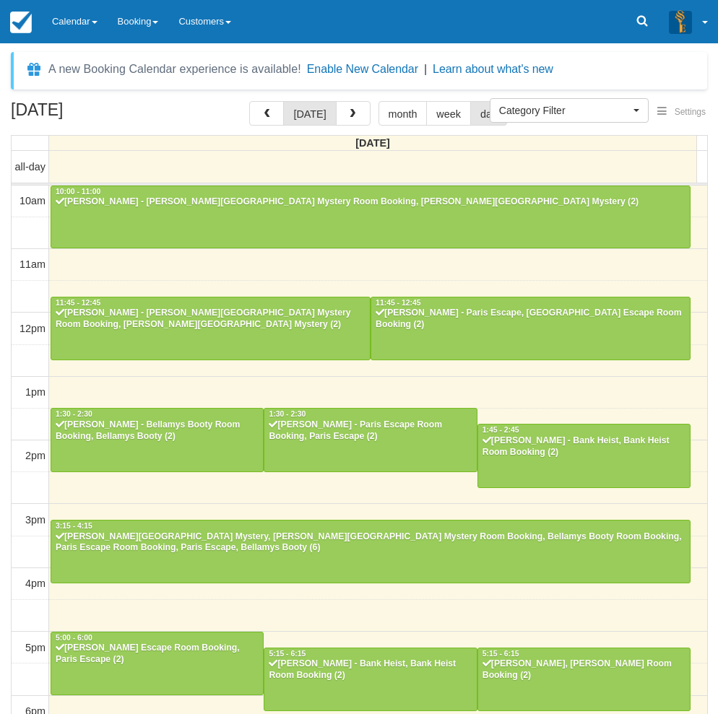
select select
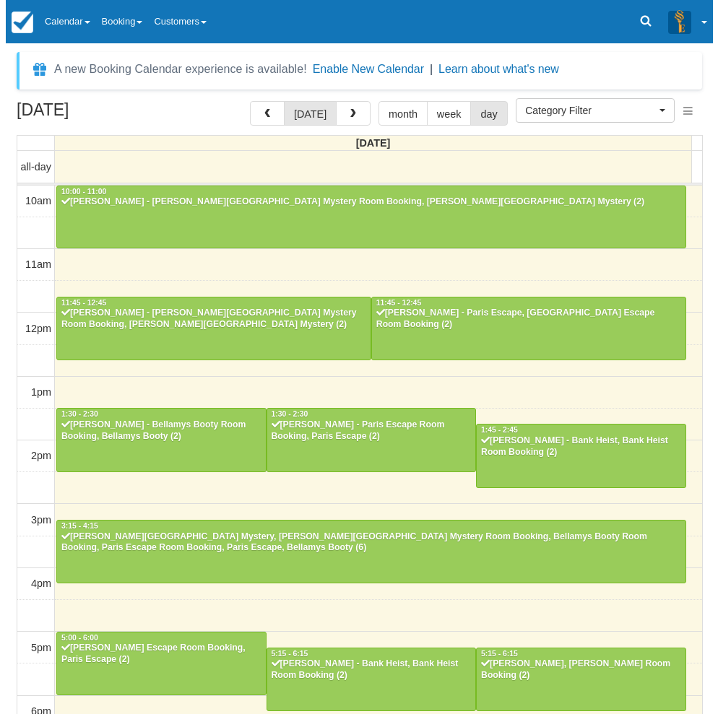
scroll to position [227, 0]
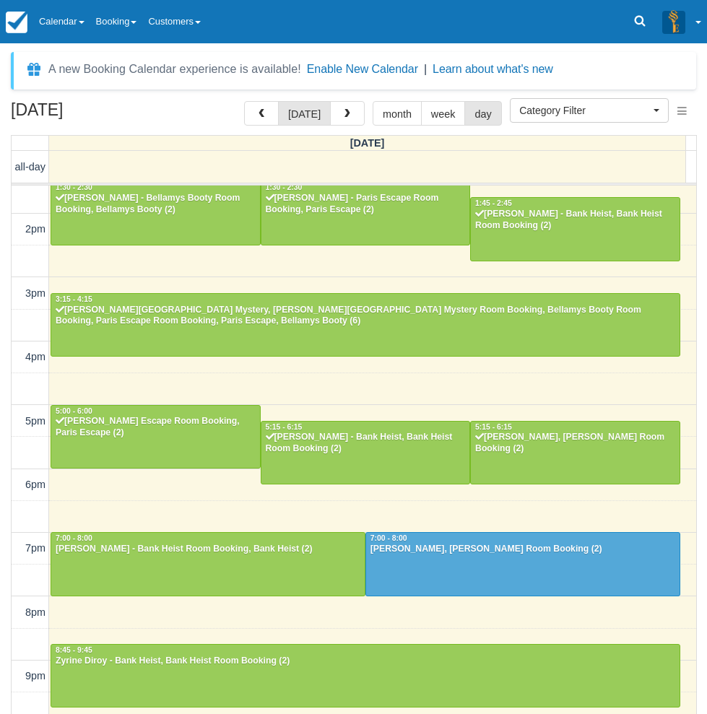
click at [8, 460] on div "August 10, 2025 today month week day Sunday all-day 10am 11am 12pm 1pm 2pm 3pm …" at bounding box center [353, 429] width 707 height 656
click at [346, 112] on span "button" at bounding box center [347, 114] width 10 height 10
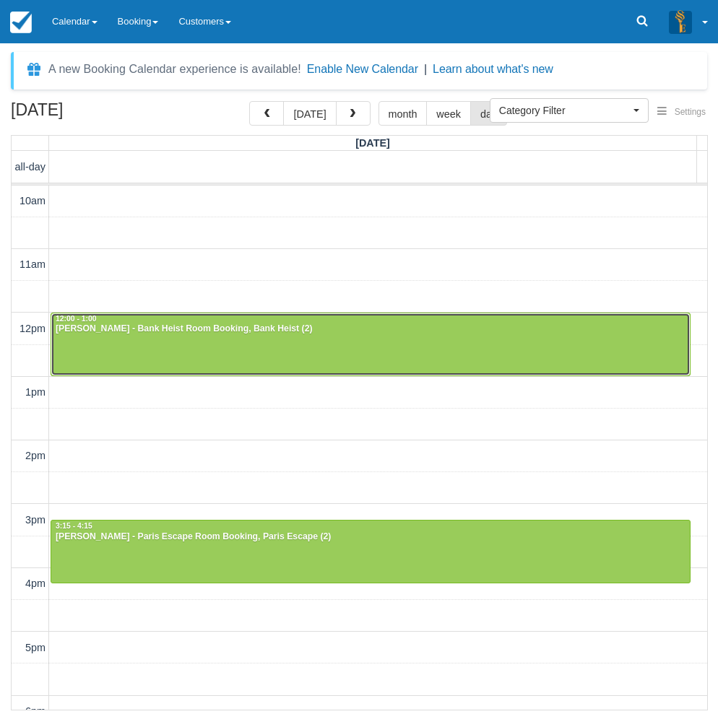
click at [124, 337] on div at bounding box center [370, 345] width 639 height 62
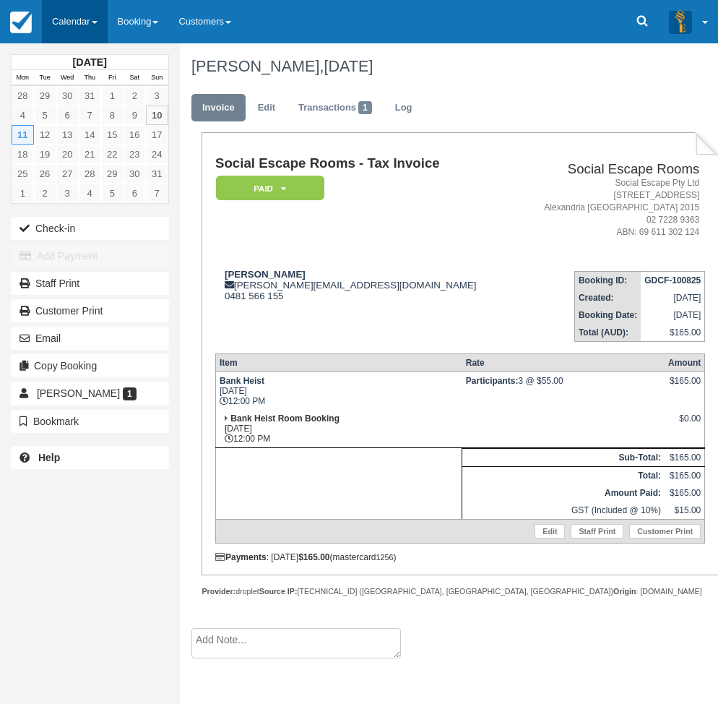
click at [50, 22] on link "Calendar" at bounding box center [75, 21] width 66 height 43
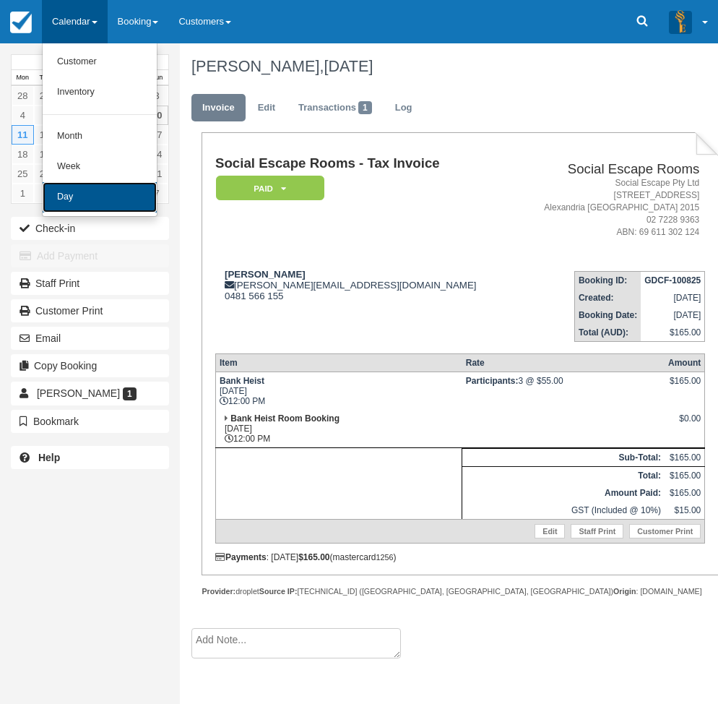
click at [82, 196] on link "Day" at bounding box center [100, 197] width 114 height 30
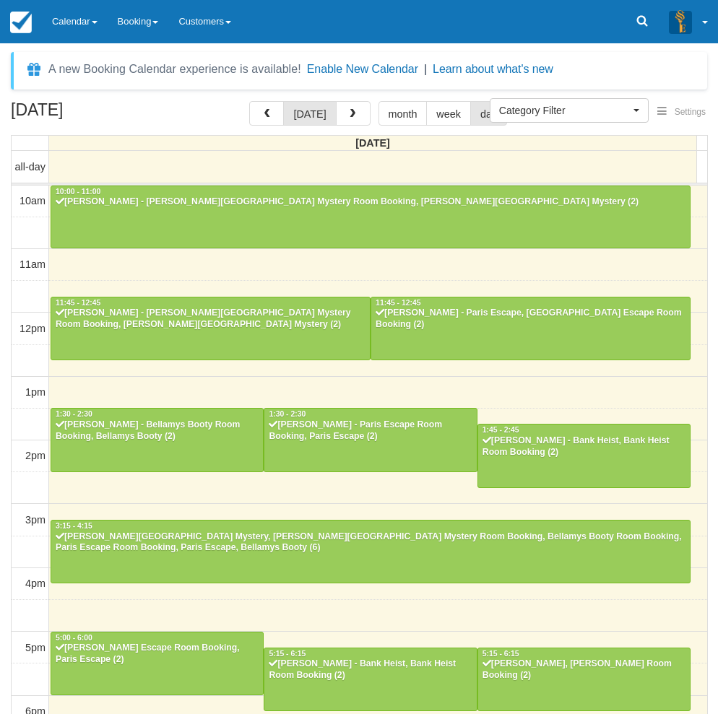
select select
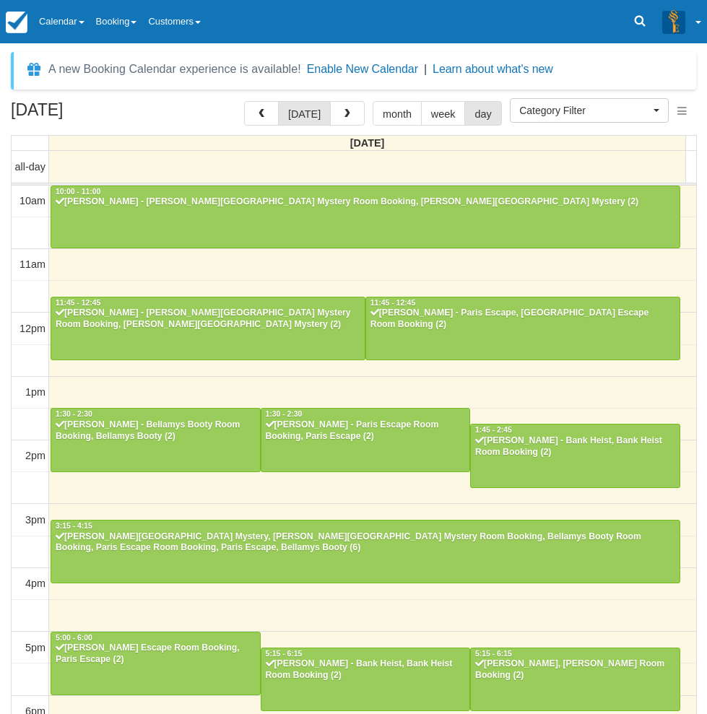
scroll to position [227, 0]
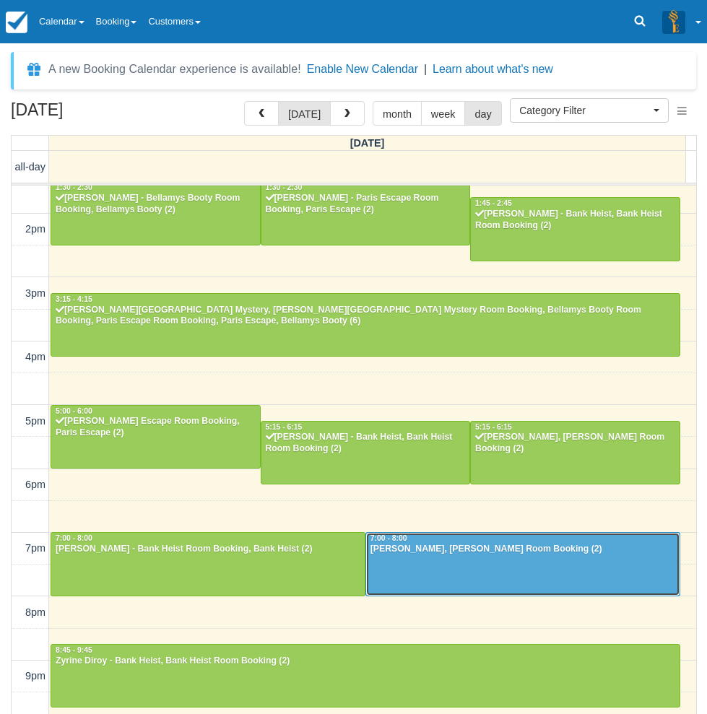
click at [455, 556] on div at bounding box center [523, 564] width 314 height 62
